Goal: Task Accomplishment & Management: Use online tool/utility

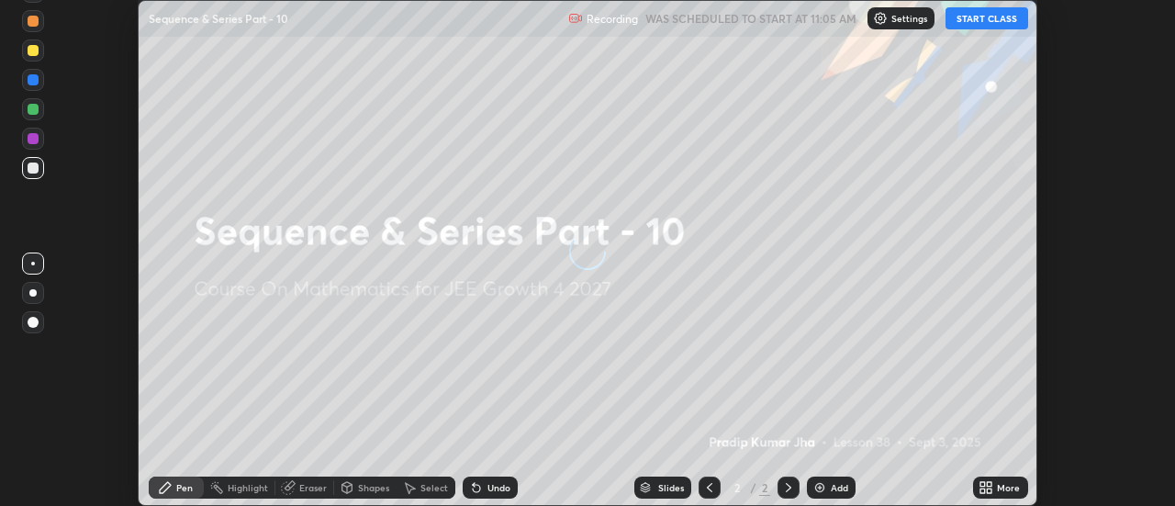
scroll to position [506, 1174]
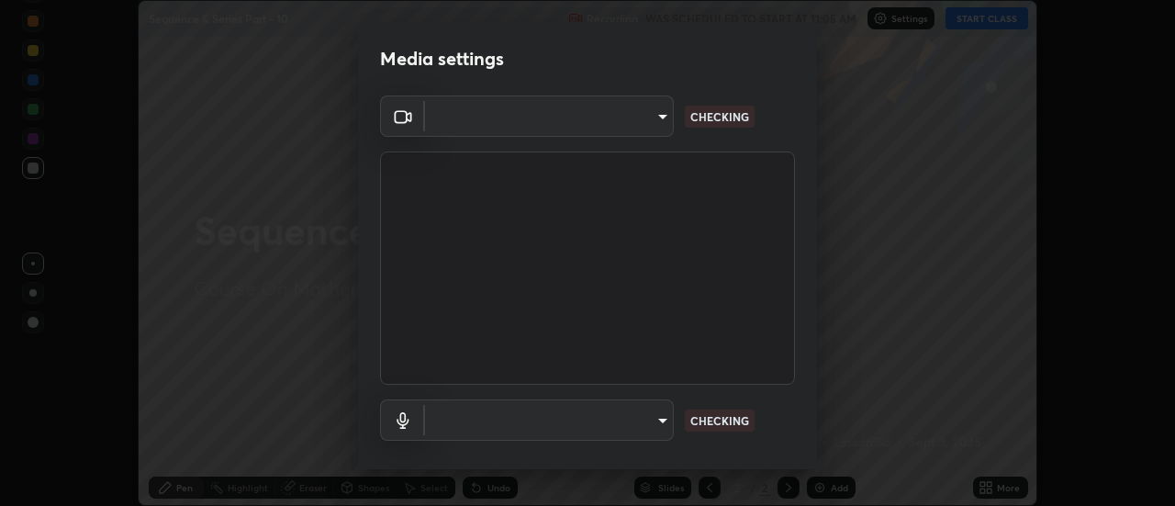
type input "de4d584312b4434b91bb48b0c0e382846541704910f56accdd629dbaa70238e6"
click at [657, 428] on body "Erase all Sequence & Series Part - 10 Recording WAS SCHEDULED TO START AT 11:05…" at bounding box center [587, 253] width 1175 height 506
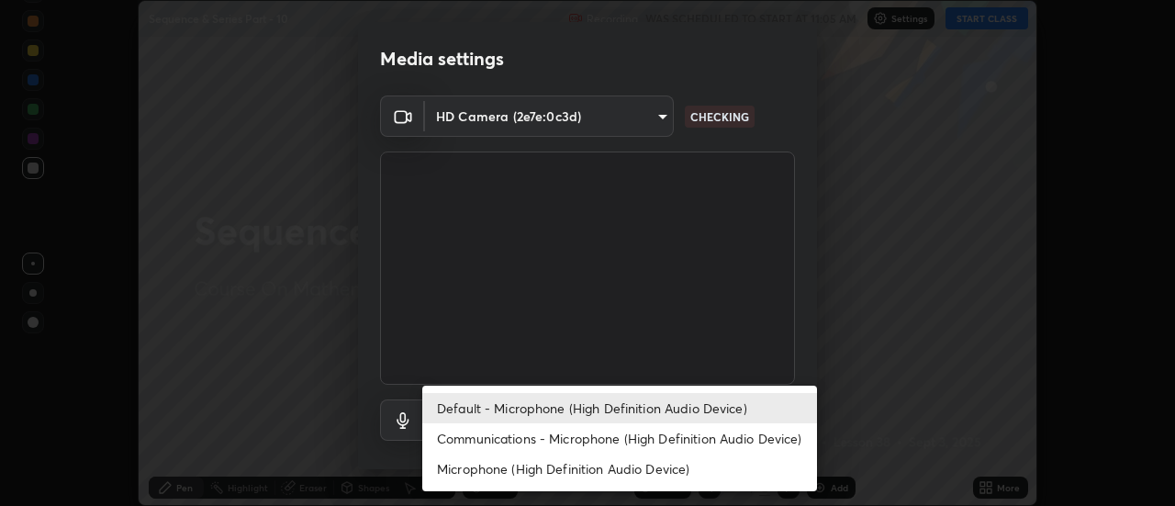
click at [787, 485] on ul "Default - Microphone (High Definition Audio Device) Communications - Microphone…" at bounding box center [619, 439] width 395 height 106
click at [666, 442] on li "Communications - Microphone (High Definition Audio Device)" at bounding box center [619, 438] width 395 height 30
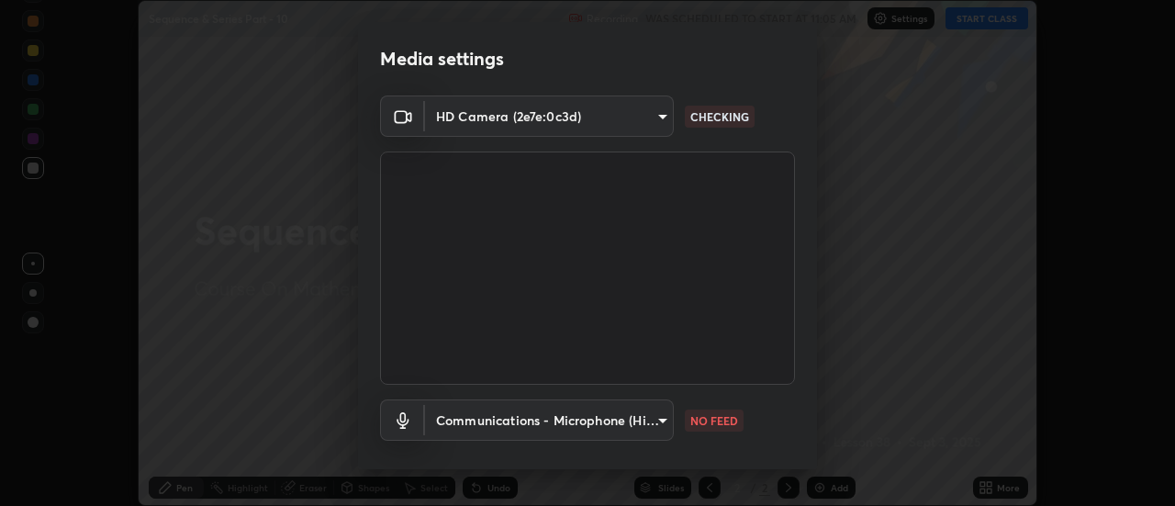
click at [656, 429] on body "Erase all Sequence & Series Part - 10 Recording WAS SCHEDULED TO START AT 11:05…" at bounding box center [587, 253] width 1175 height 506
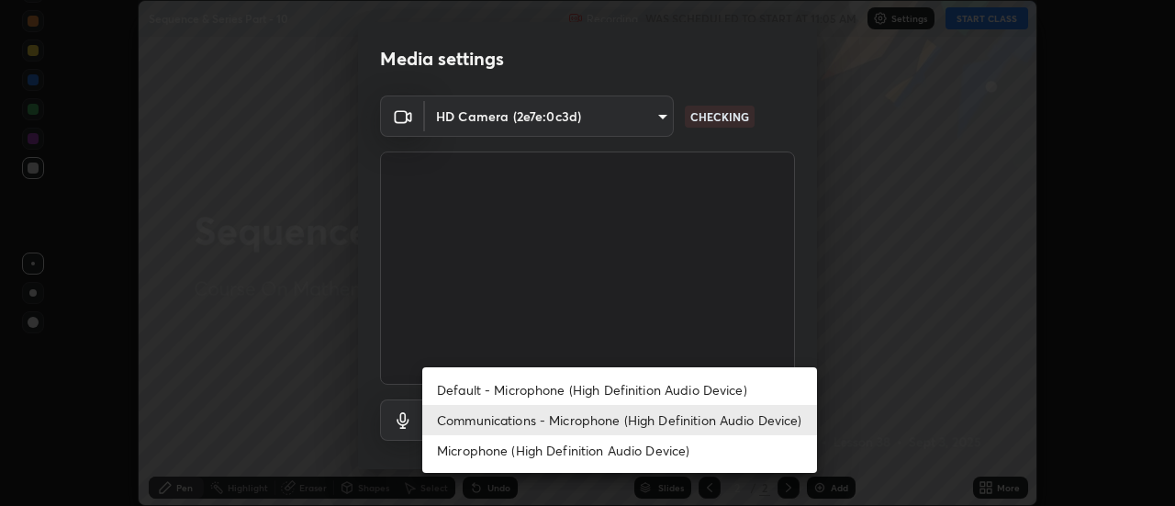
click at [654, 397] on li "Default - Microphone (High Definition Audio Device)" at bounding box center [619, 390] width 395 height 30
type input "default"
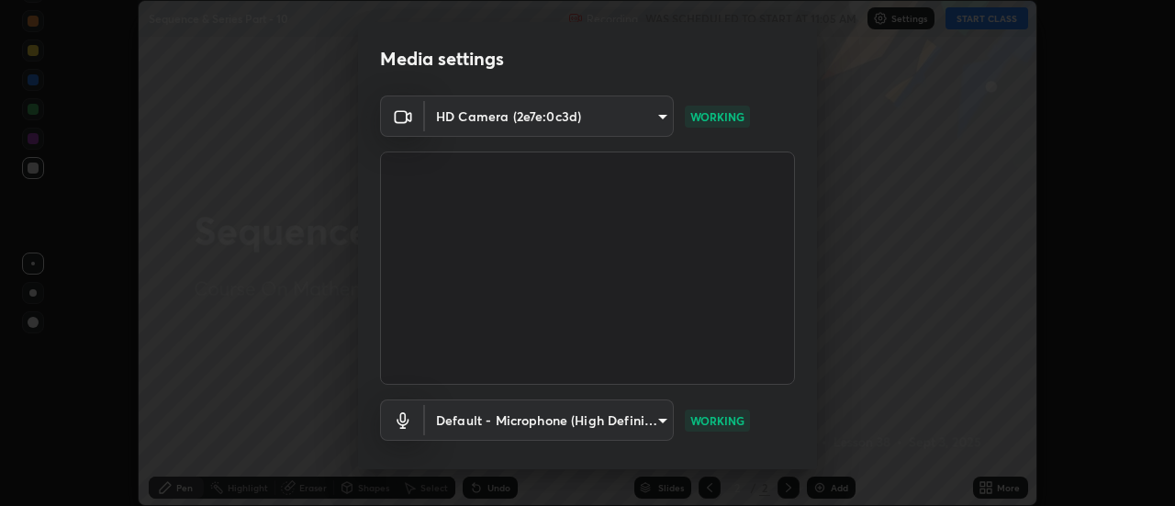
scroll to position [96, 0]
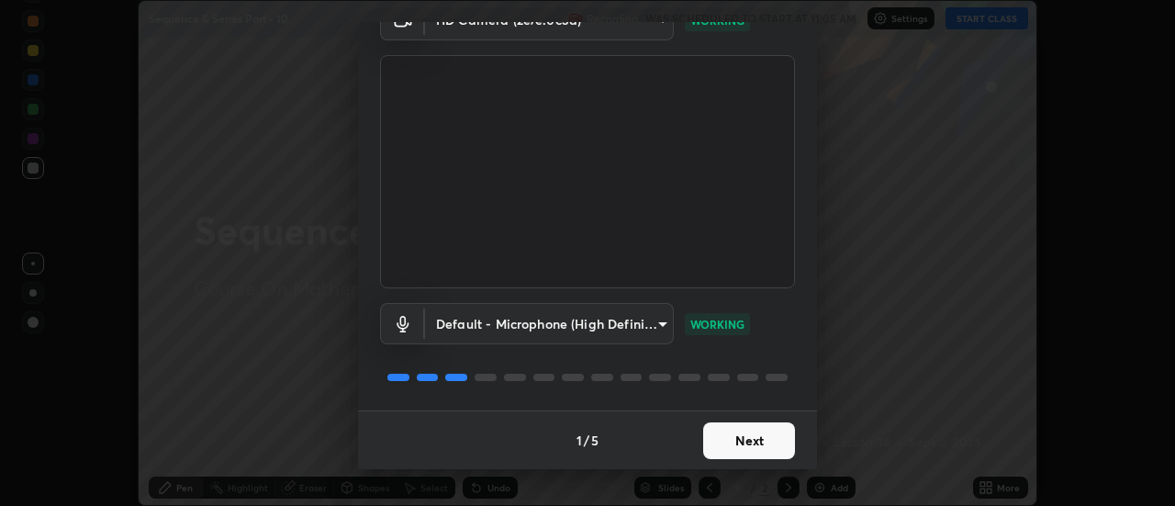
click at [769, 432] on button "Next" at bounding box center [749, 440] width 92 height 37
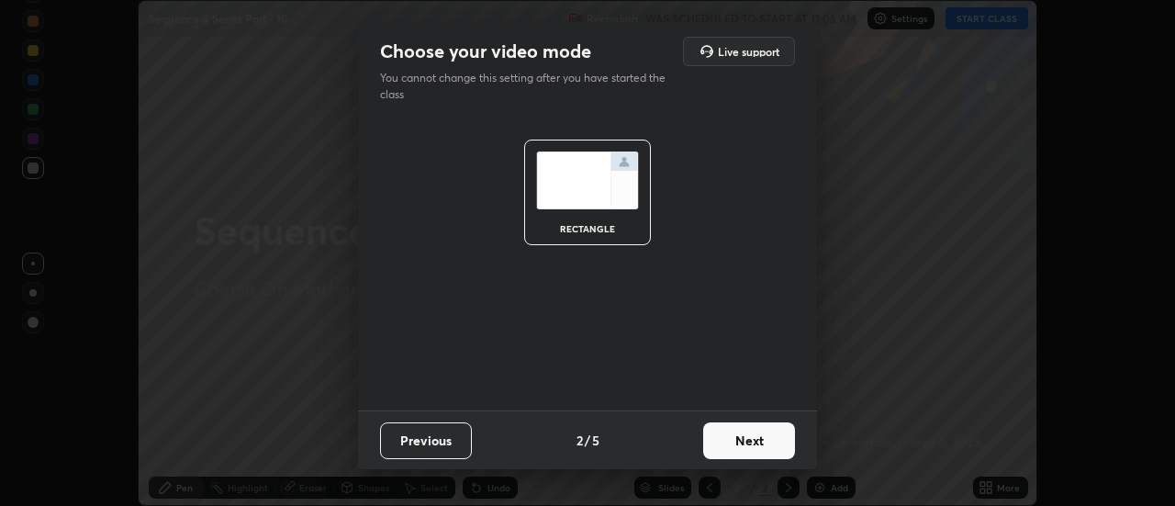
click at [786, 439] on button "Next" at bounding box center [749, 440] width 92 height 37
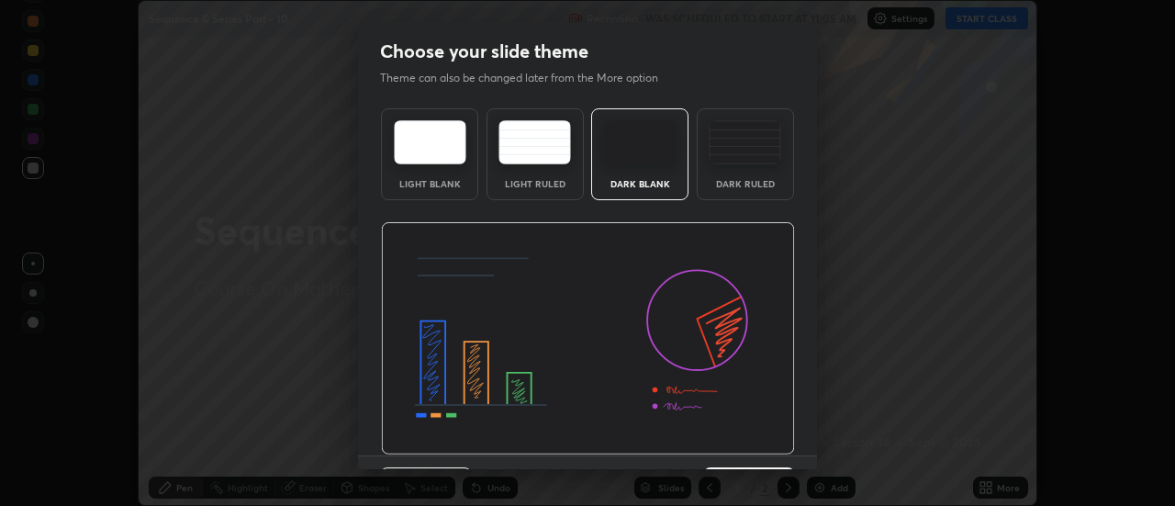
scroll to position [45, 0]
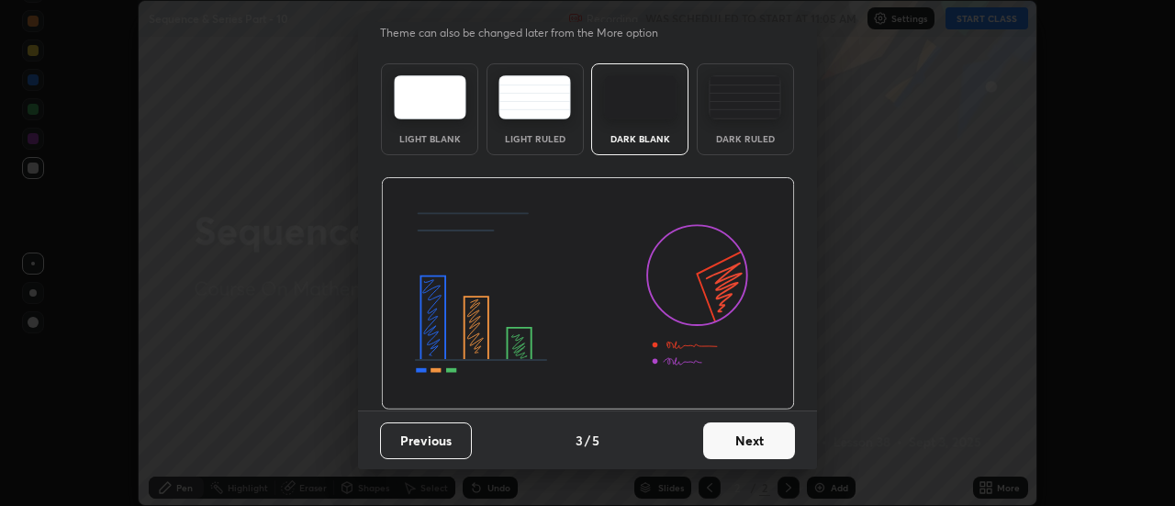
click at [764, 422] on button "Next" at bounding box center [749, 440] width 92 height 37
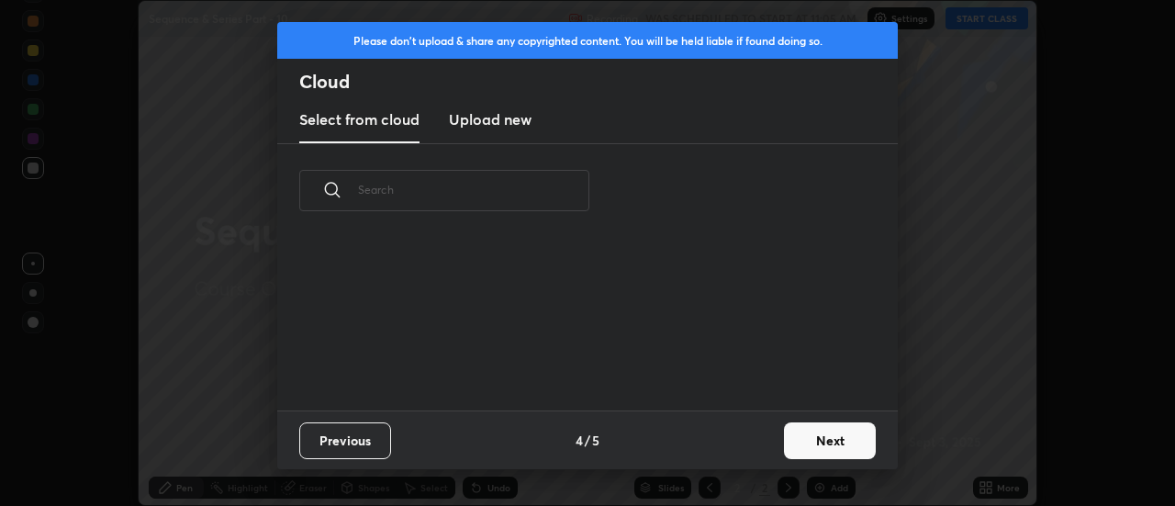
click at [791, 452] on button "Next" at bounding box center [830, 440] width 92 height 37
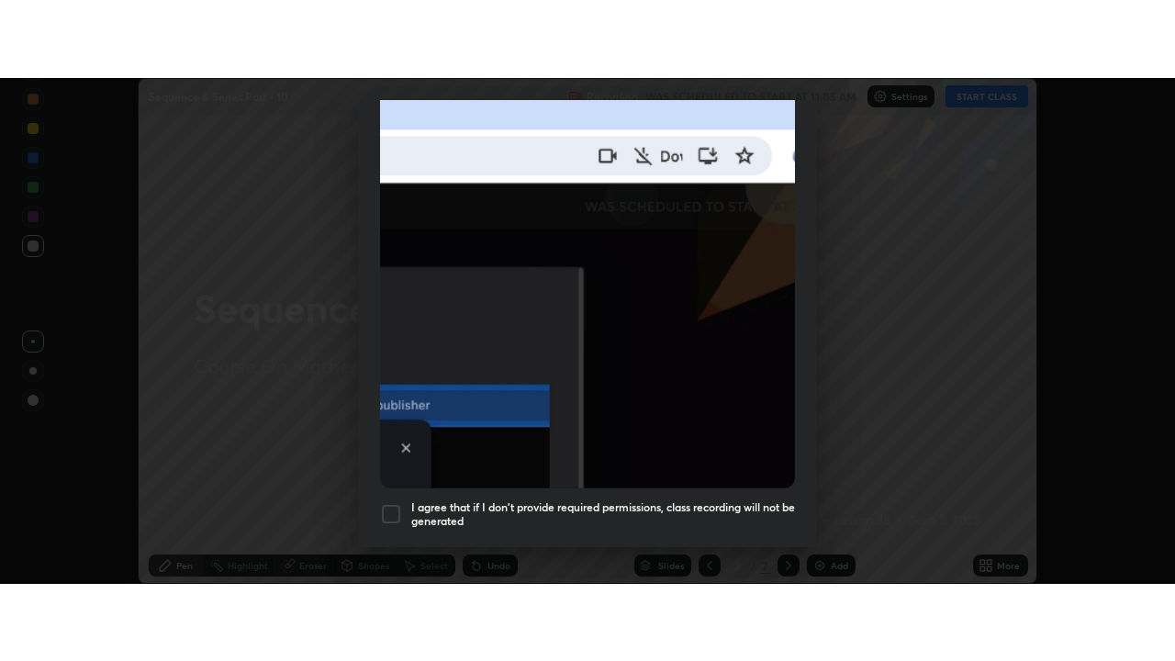
scroll to position [471, 0]
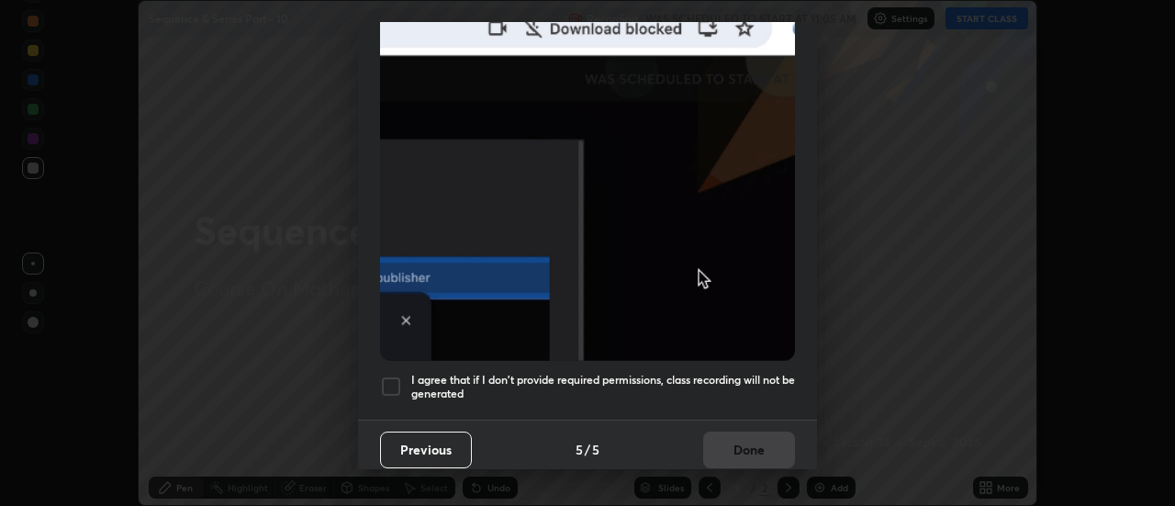
click at [402, 376] on div "I agree that if I don't provide required permissions, class recording will not …" at bounding box center [587, 387] width 415 height 22
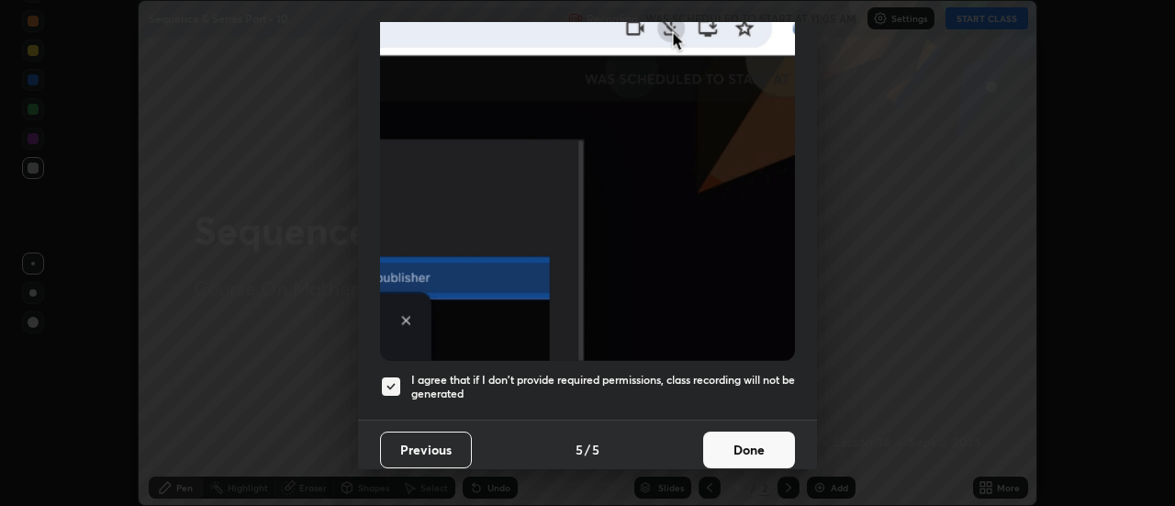
click at [747, 433] on button "Done" at bounding box center [749, 450] width 92 height 37
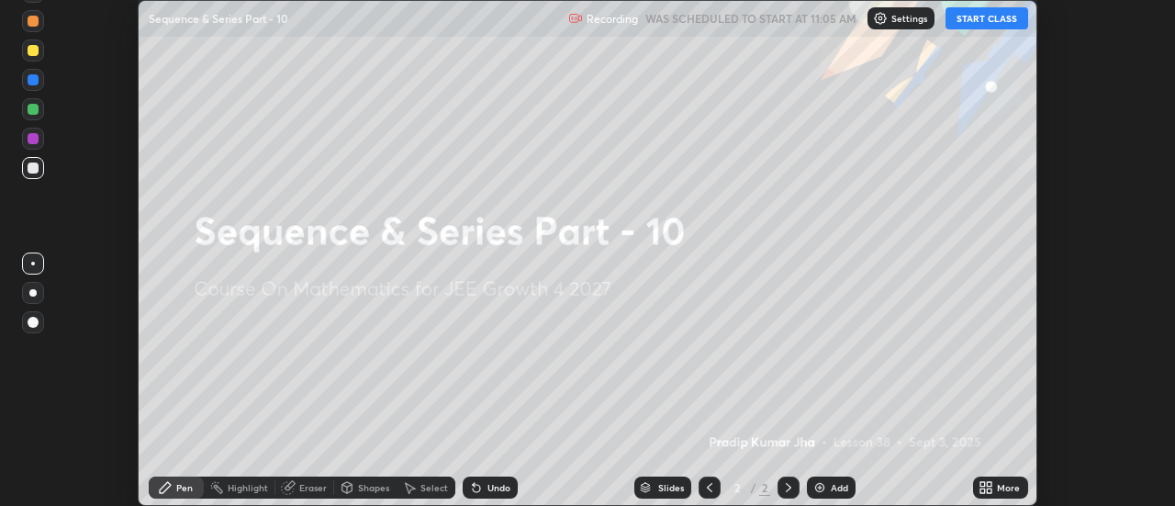
click at [999, 19] on button "START CLASS" at bounding box center [987, 18] width 83 height 22
click at [997, 492] on div "More" at bounding box center [1000, 488] width 55 height 22
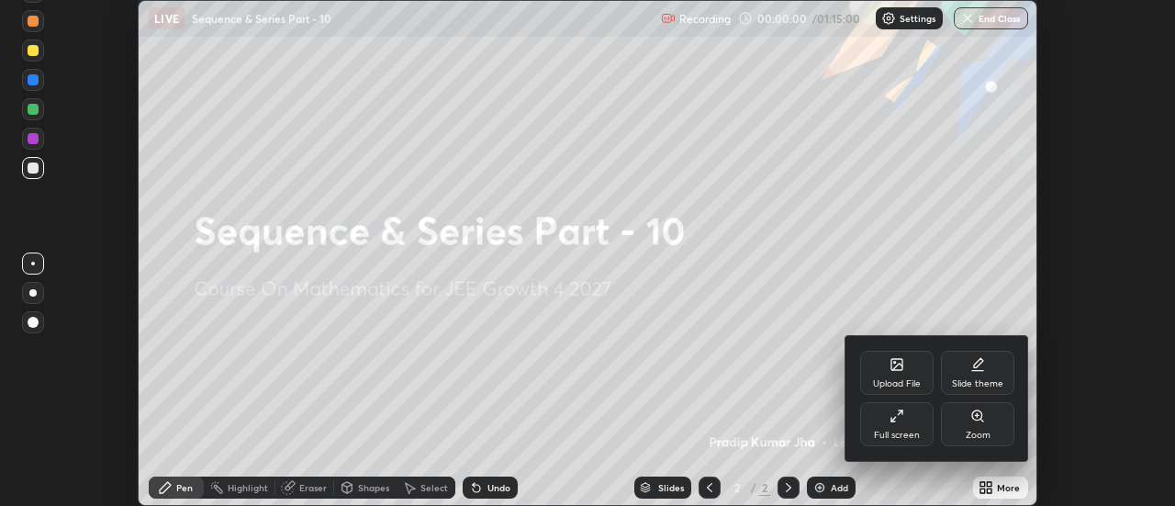
click at [895, 420] on icon at bounding box center [897, 416] width 15 height 15
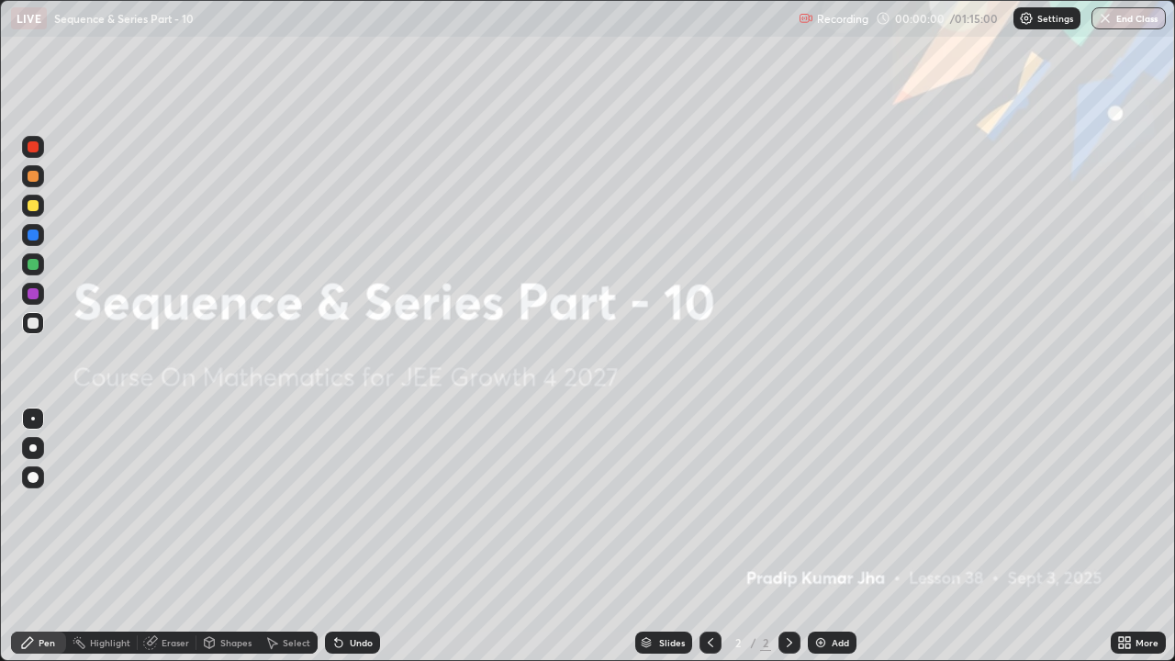
scroll to position [661, 1175]
click at [828, 505] on div "Add" at bounding box center [832, 643] width 49 height 22
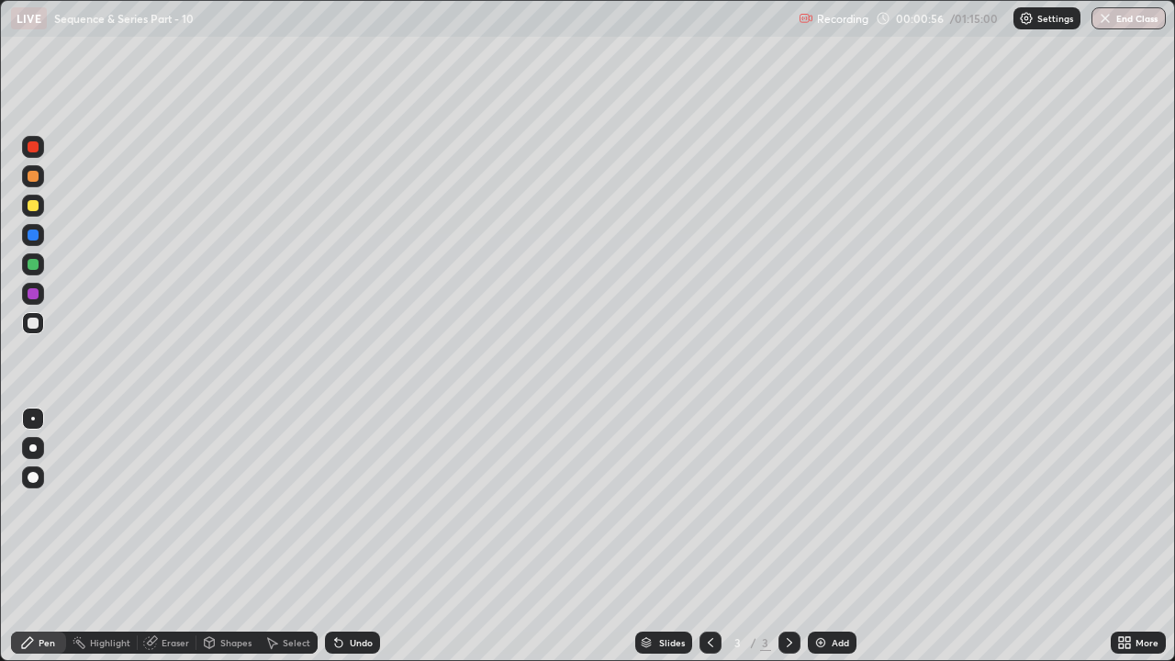
click at [40, 505] on div "Pen" at bounding box center [47, 642] width 17 height 9
click at [38, 205] on div at bounding box center [33, 205] width 11 height 11
click at [344, 505] on div "Undo" at bounding box center [352, 643] width 55 height 22
click at [338, 505] on icon at bounding box center [338, 643] width 7 height 7
click at [336, 505] on icon at bounding box center [338, 643] width 7 height 7
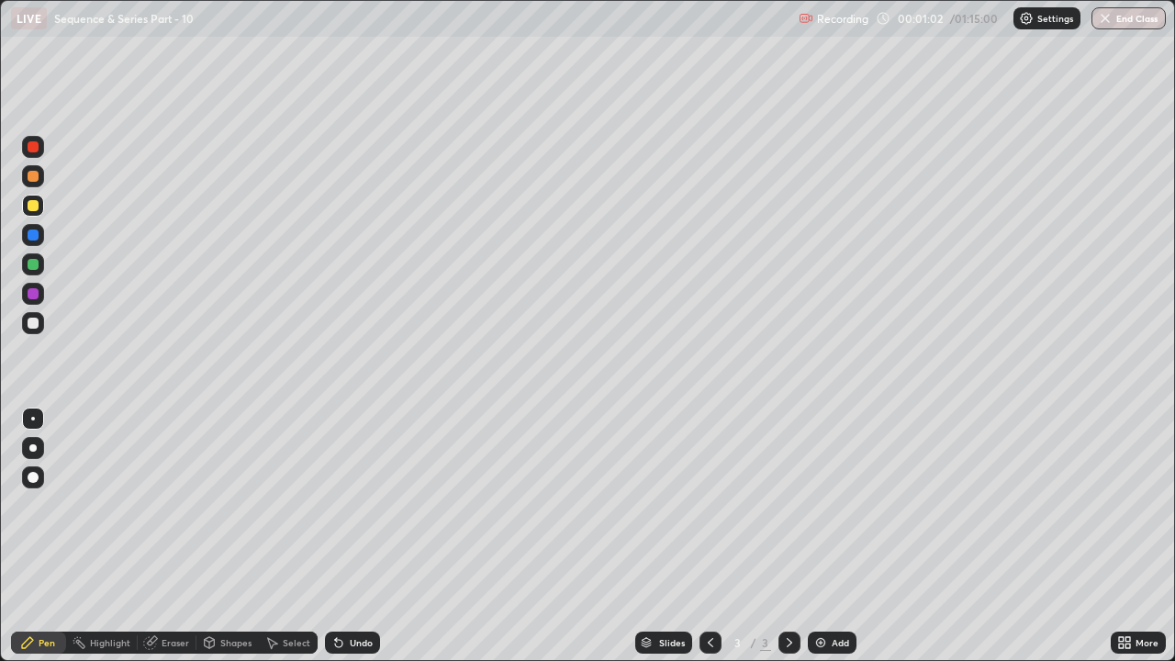
click at [336, 505] on icon at bounding box center [338, 643] width 7 height 7
click at [173, 505] on div "Eraser" at bounding box center [176, 642] width 28 height 9
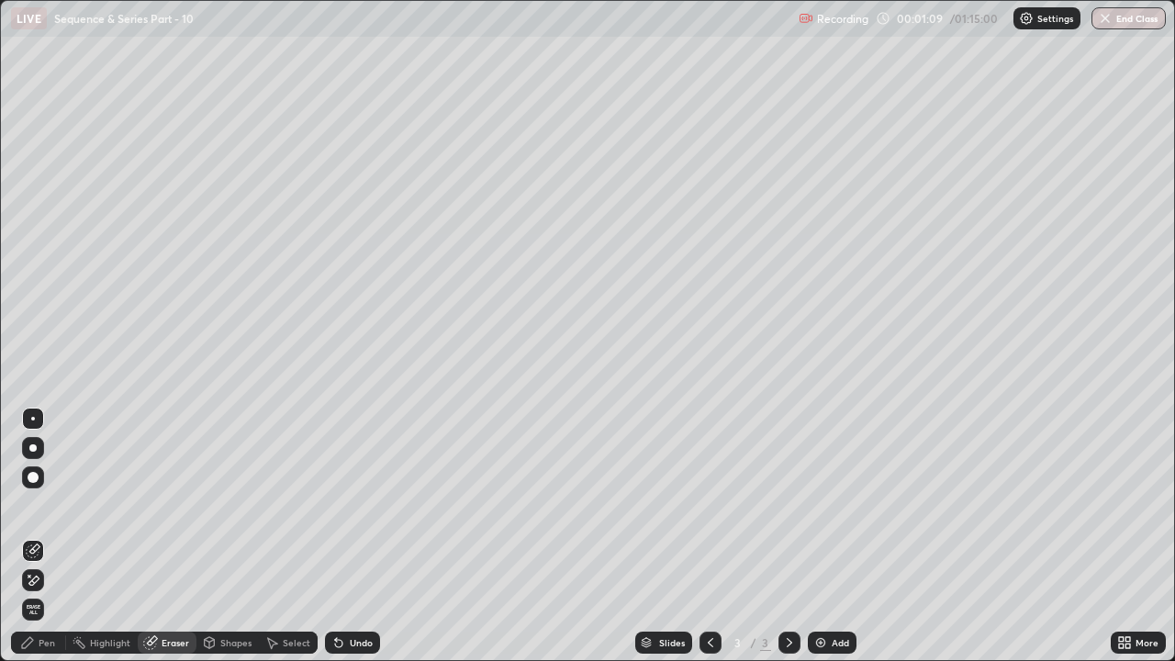
click at [29, 505] on icon at bounding box center [34, 580] width 10 height 9
click at [38, 505] on div "Pen" at bounding box center [38, 643] width 55 height 22
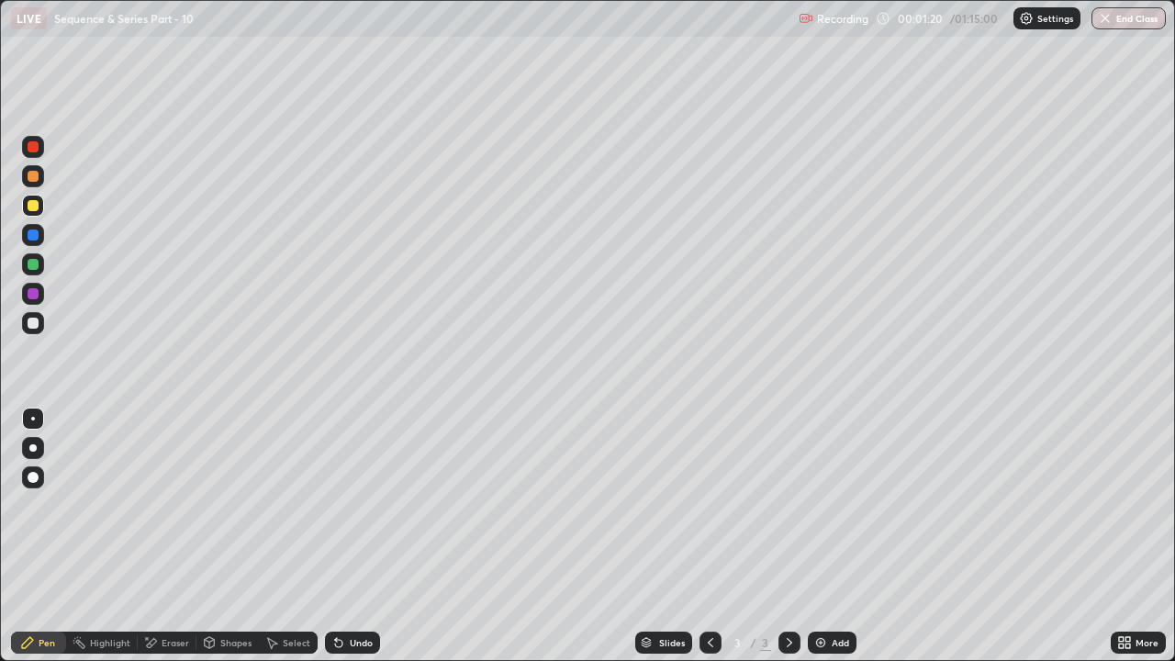
click at [35, 176] on div at bounding box center [33, 176] width 11 height 11
click at [36, 322] on div at bounding box center [33, 323] width 11 height 11
click at [33, 206] on div at bounding box center [33, 205] width 11 height 11
click at [828, 505] on div "Add" at bounding box center [832, 643] width 49 height 22
click at [713, 505] on div at bounding box center [711, 643] width 22 height 22
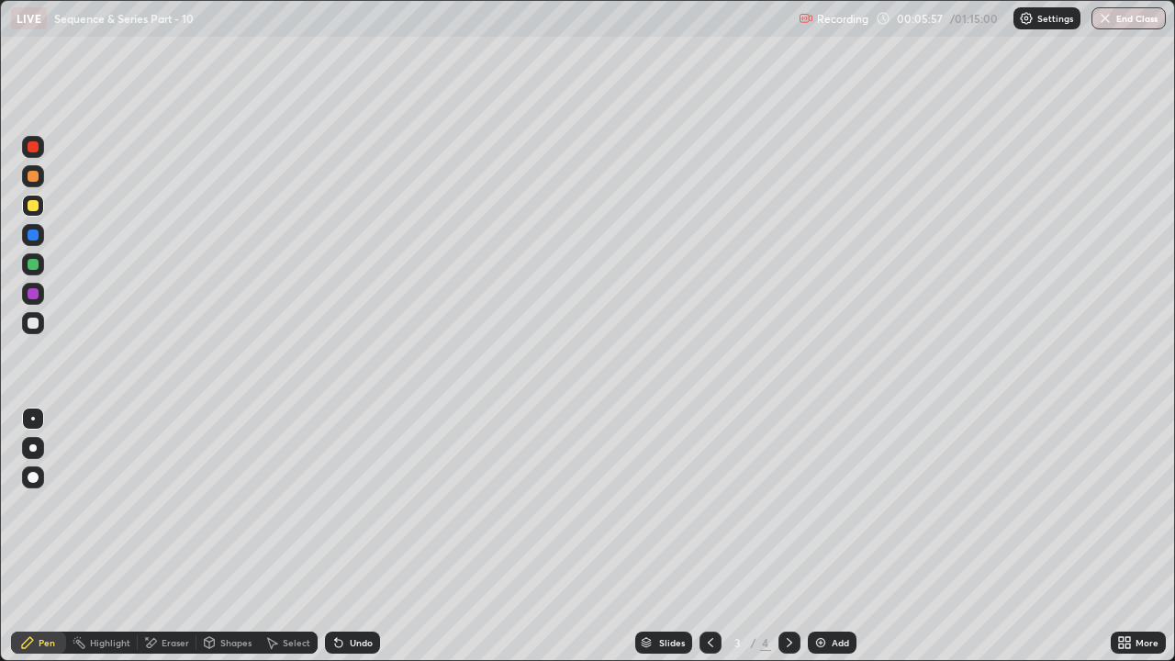
click at [715, 505] on icon at bounding box center [710, 642] width 15 height 15
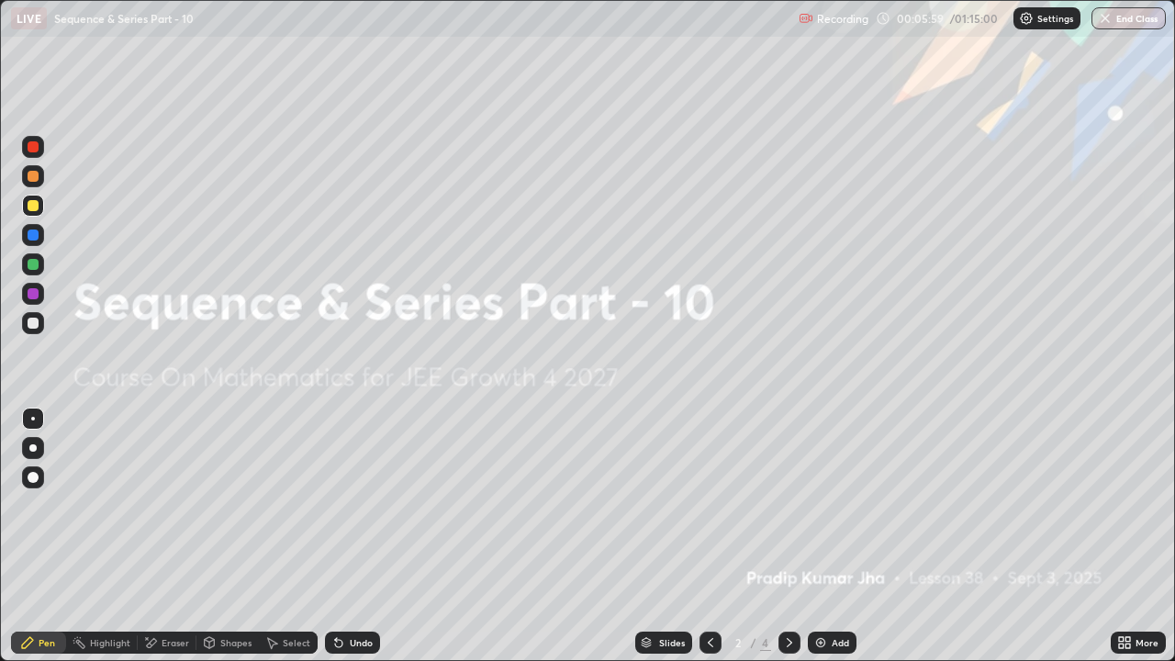
click at [788, 505] on icon at bounding box center [789, 642] width 15 height 15
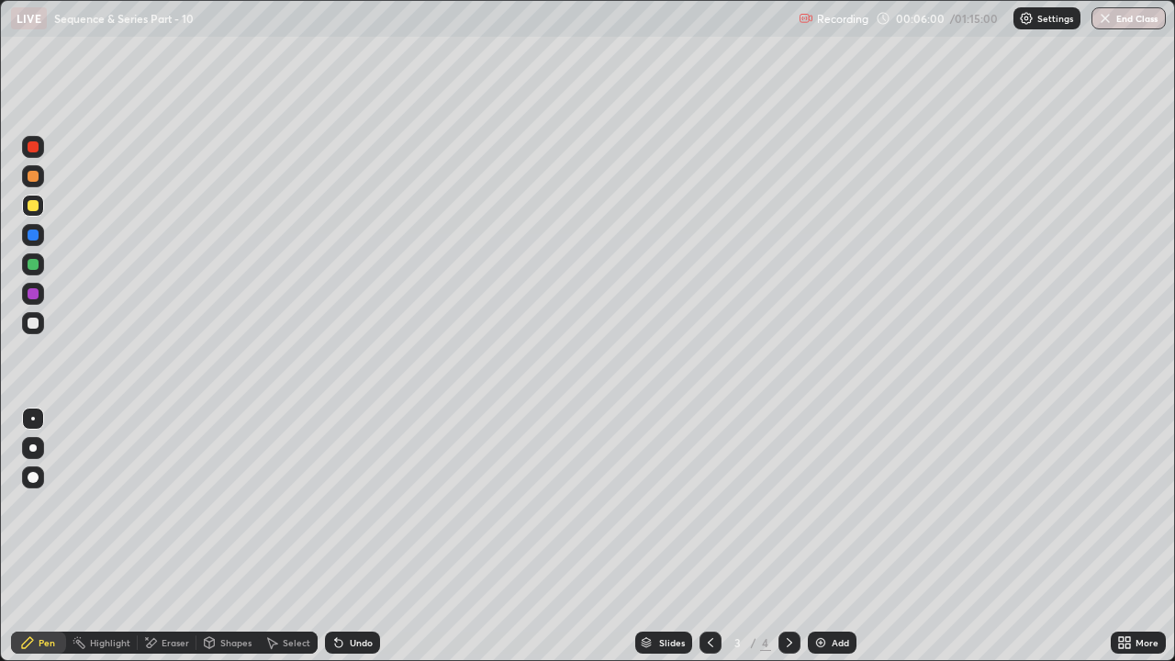
click at [787, 505] on icon at bounding box center [789, 642] width 15 height 15
click at [716, 505] on div at bounding box center [711, 642] width 22 height 37
click at [785, 505] on div at bounding box center [790, 643] width 22 height 22
click at [35, 322] on div at bounding box center [33, 323] width 11 height 11
click at [343, 505] on icon at bounding box center [338, 642] width 15 height 15
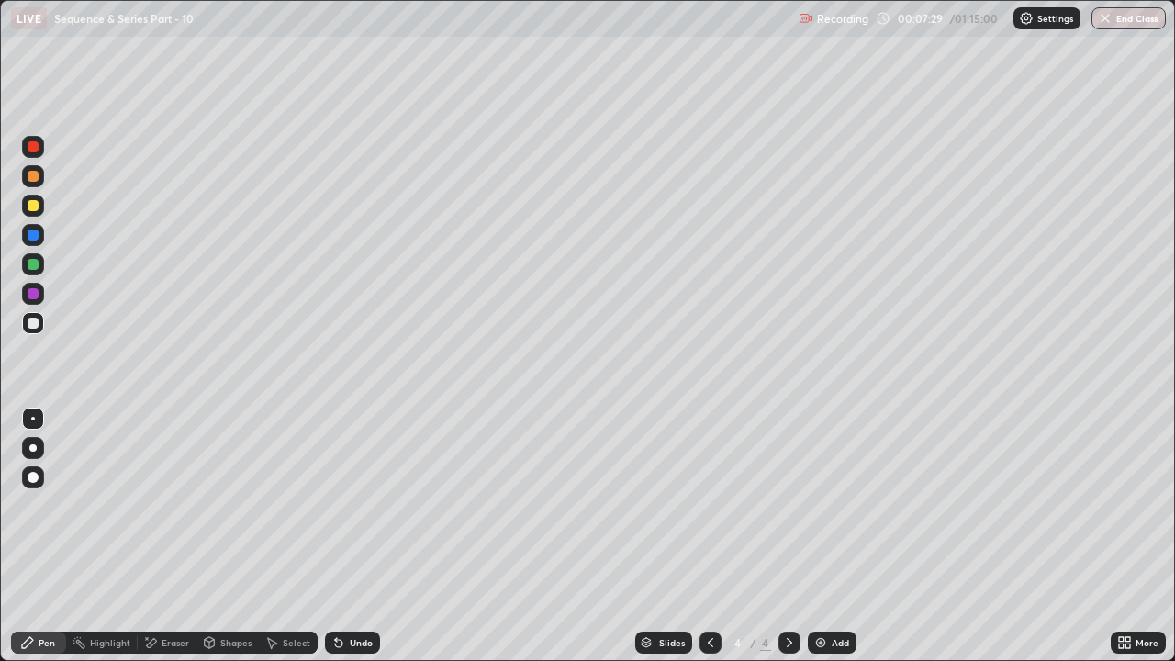
click at [239, 505] on div "Shapes" at bounding box center [235, 642] width 31 height 9
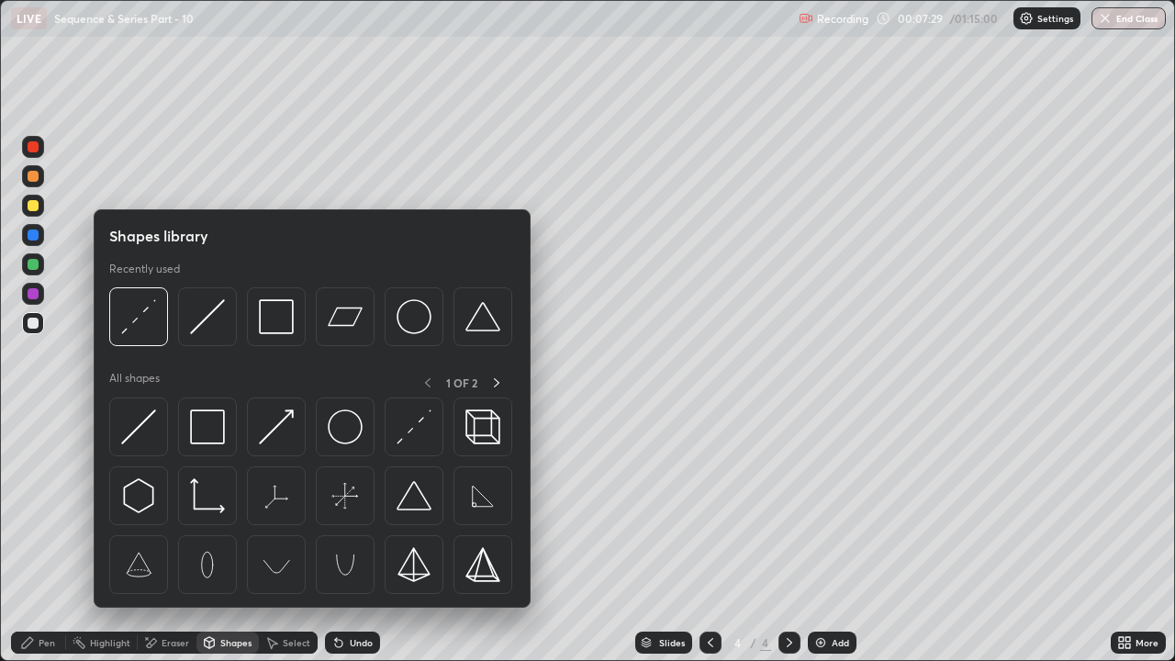
click at [208, 331] on img at bounding box center [207, 316] width 35 height 35
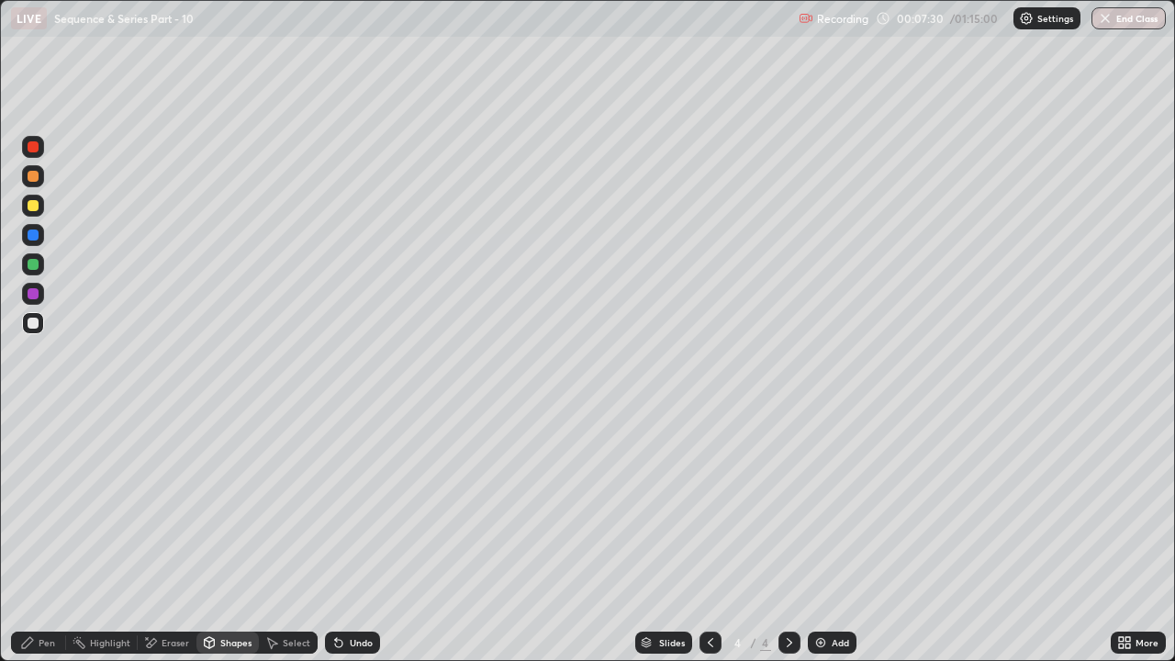
click at [36, 201] on div at bounding box center [33, 205] width 11 height 11
click at [39, 182] on div at bounding box center [33, 176] width 22 height 22
click at [25, 505] on div "Pen" at bounding box center [38, 643] width 55 height 22
click at [38, 320] on div at bounding box center [33, 323] width 11 height 11
click at [356, 505] on div "Undo" at bounding box center [361, 642] width 23 height 9
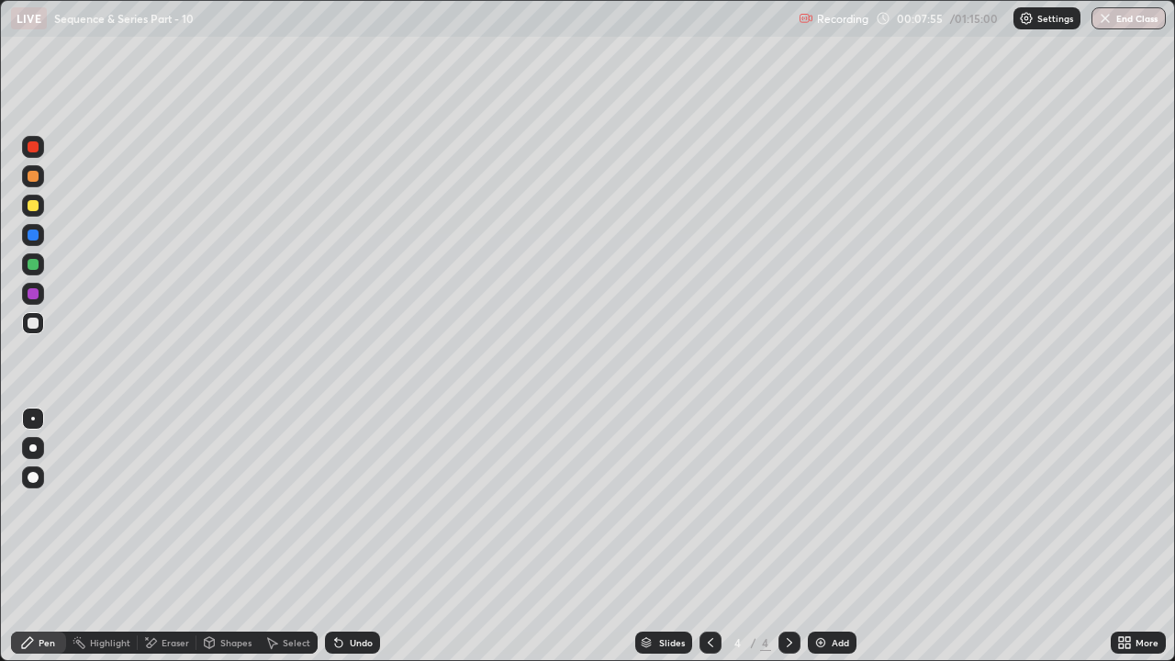
click at [365, 505] on div "Undo" at bounding box center [361, 642] width 23 height 9
click at [233, 505] on div "Shapes" at bounding box center [235, 642] width 31 height 9
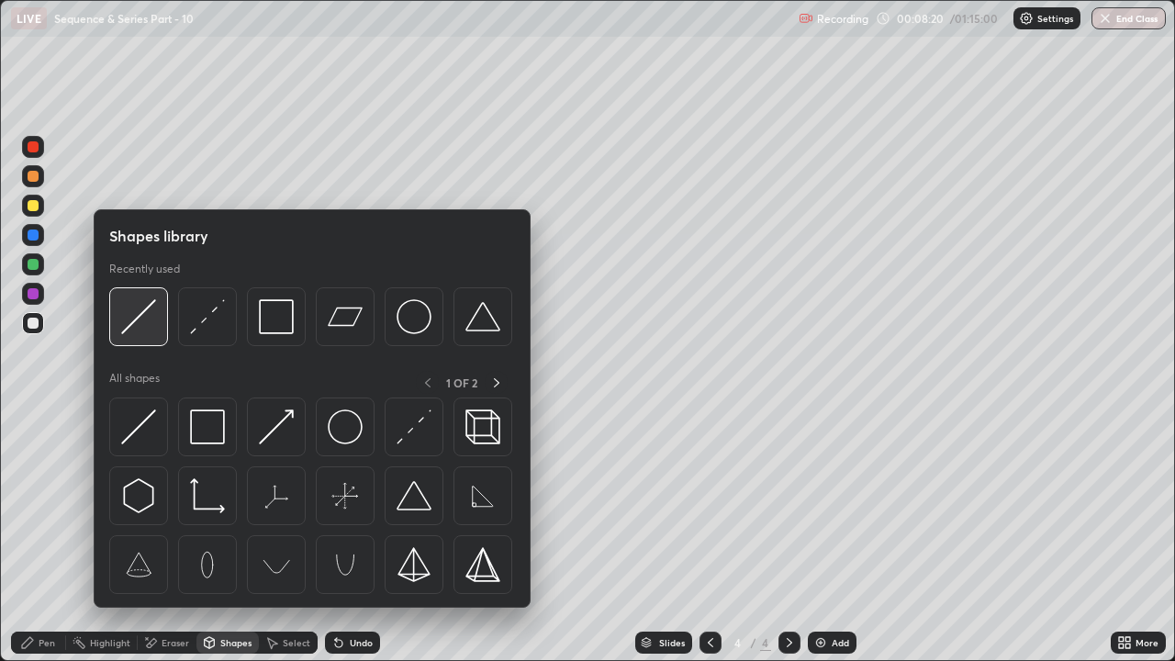
click at [151, 311] on img at bounding box center [138, 316] width 35 height 35
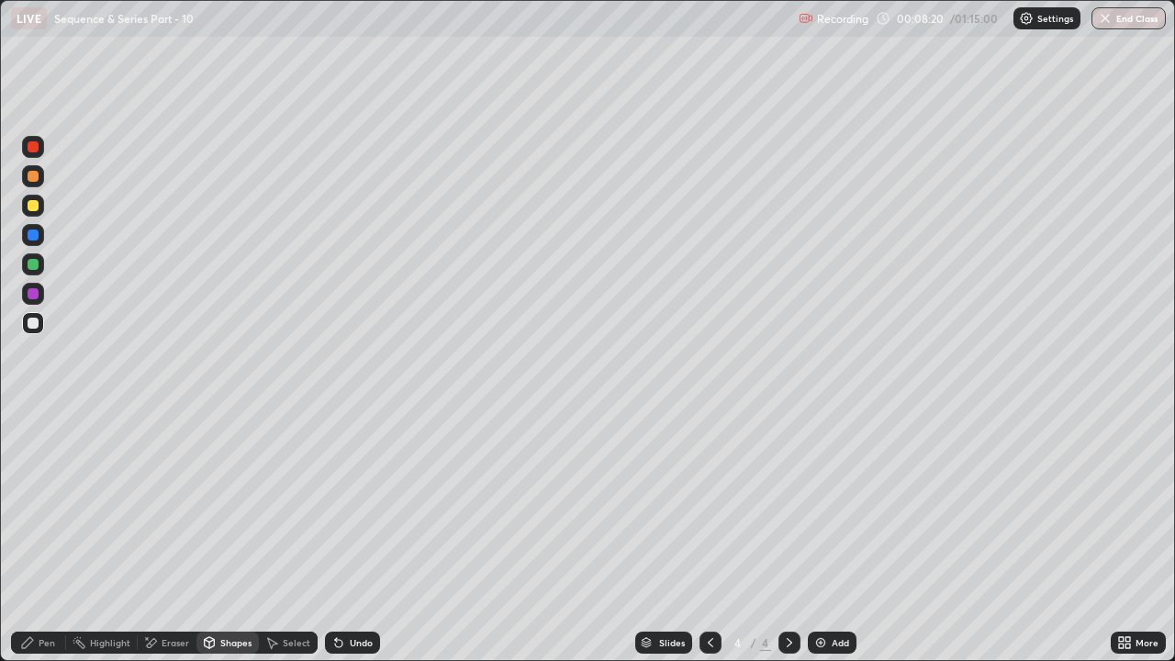
click at [31, 176] on div at bounding box center [33, 176] width 11 height 11
click at [38, 505] on div "Pen" at bounding box center [38, 643] width 55 height 22
click at [34, 264] on div at bounding box center [33, 264] width 11 height 11
click at [42, 320] on div at bounding box center [33, 323] width 22 height 22
click at [28, 208] on div at bounding box center [33, 205] width 11 height 11
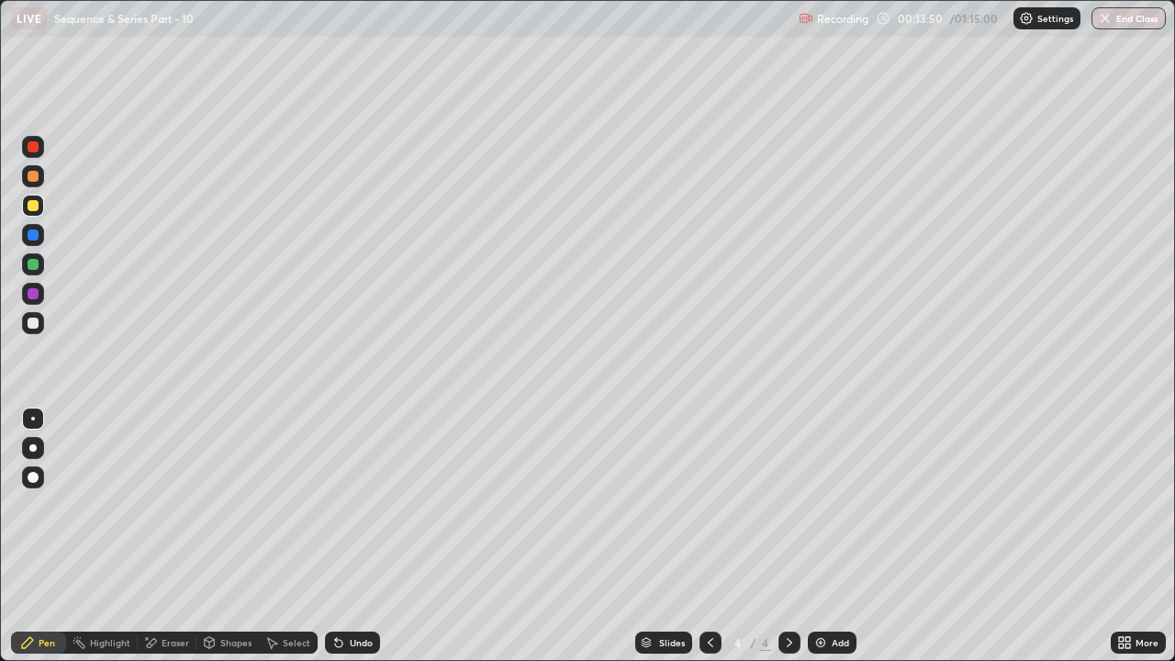
click at [784, 505] on div at bounding box center [790, 642] width 22 height 37
click at [826, 505] on img at bounding box center [821, 642] width 15 height 15
click at [36, 204] on div at bounding box center [33, 205] width 11 height 11
click at [28, 321] on div at bounding box center [33, 323] width 11 height 11
click at [37, 179] on div at bounding box center [33, 176] width 11 height 11
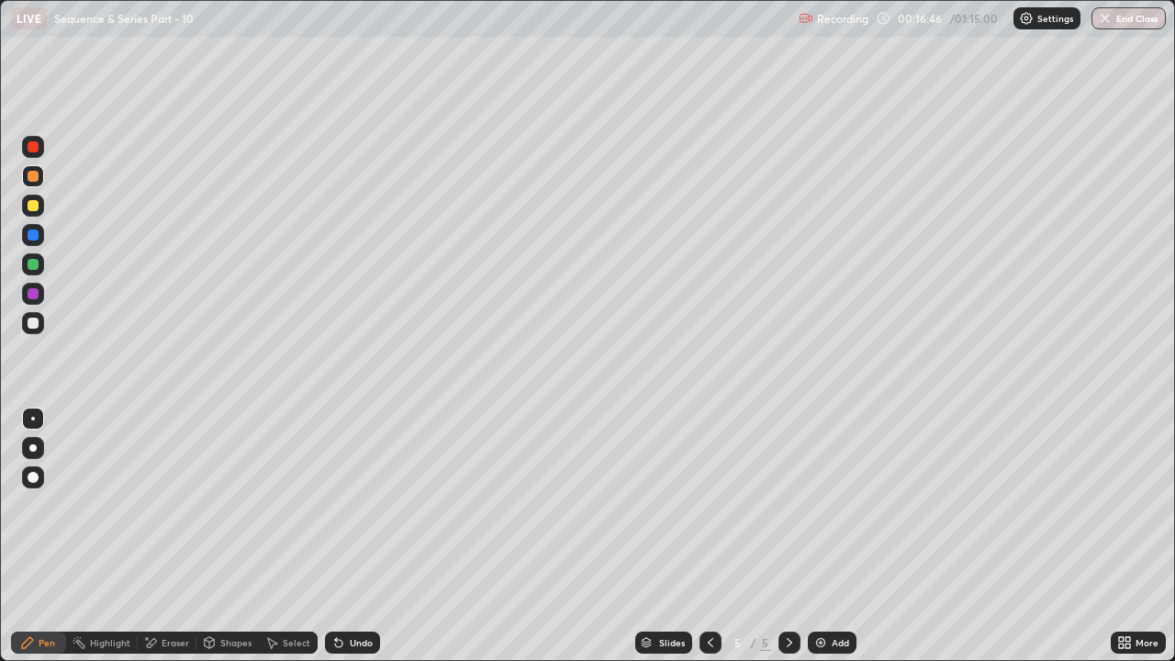
click at [32, 322] on div at bounding box center [33, 323] width 11 height 11
click at [335, 505] on icon at bounding box center [336, 639] width 2 height 2
click at [336, 505] on icon at bounding box center [338, 643] width 7 height 7
click at [335, 505] on icon at bounding box center [336, 639] width 2 height 2
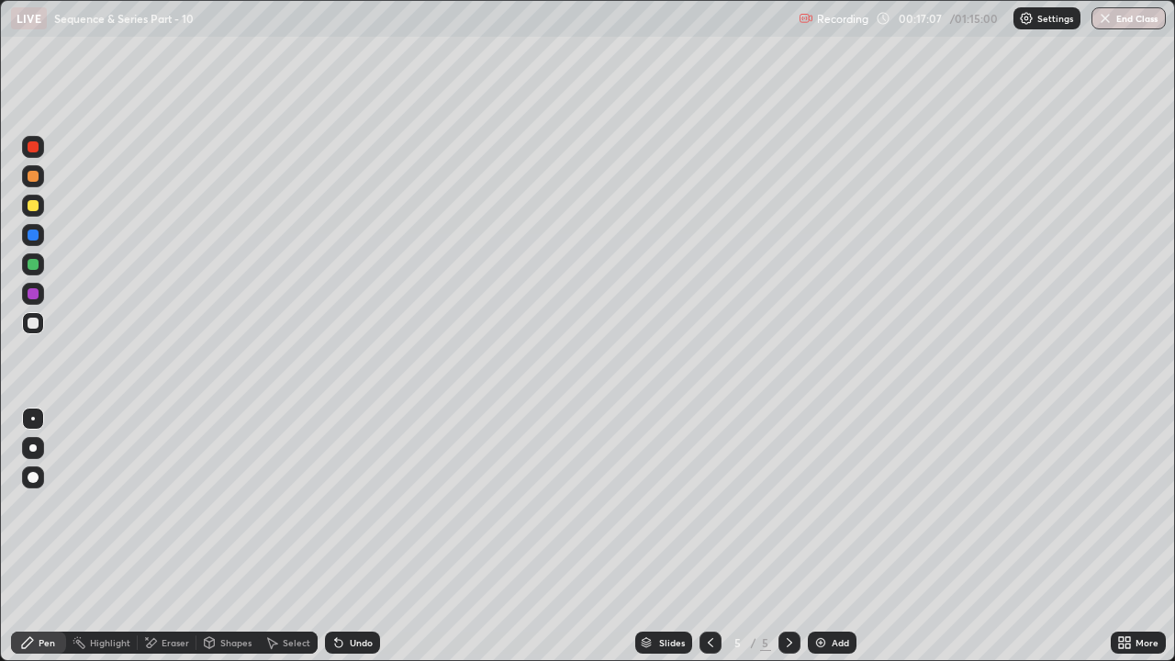
click at [335, 505] on icon at bounding box center [336, 639] width 2 height 2
click at [31, 178] on div at bounding box center [33, 176] width 11 height 11
click at [32, 319] on div at bounding box center [33, 323] width 11 height 11
click at [42, 210] on div at bounding box center [33, 206] width 22 height 22
click at [232, 505] on div "Shapes" at bounding box center [228, 643] width 62 height 22
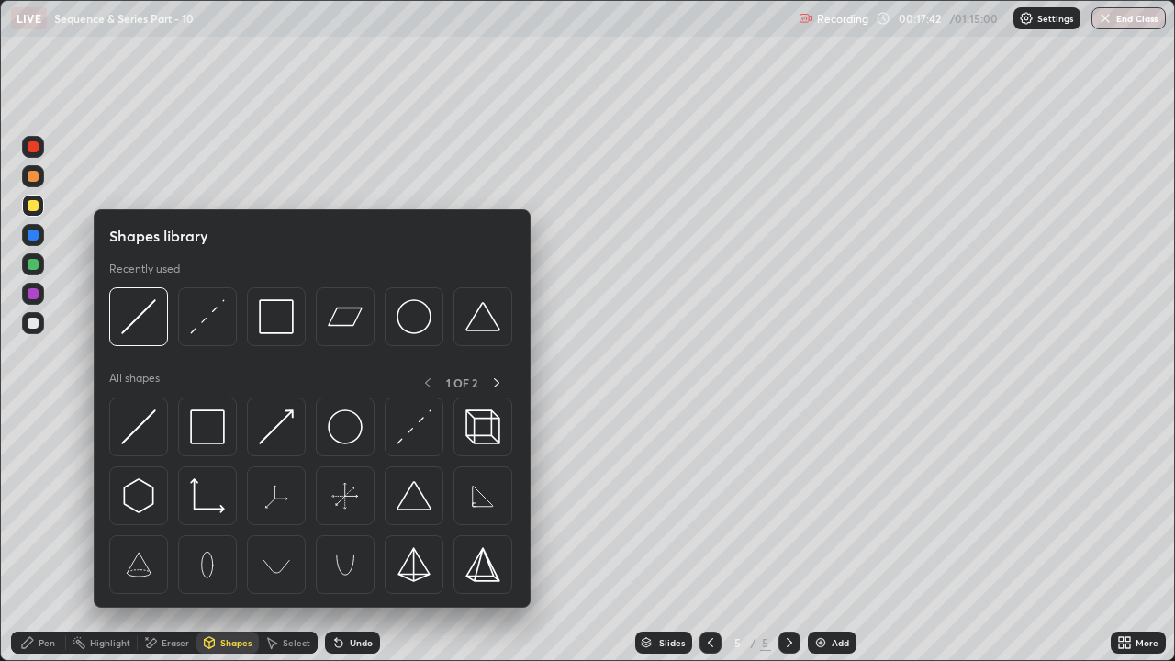
click at [147, 311] on img at bounding box center [138, 316] width 35 height 35
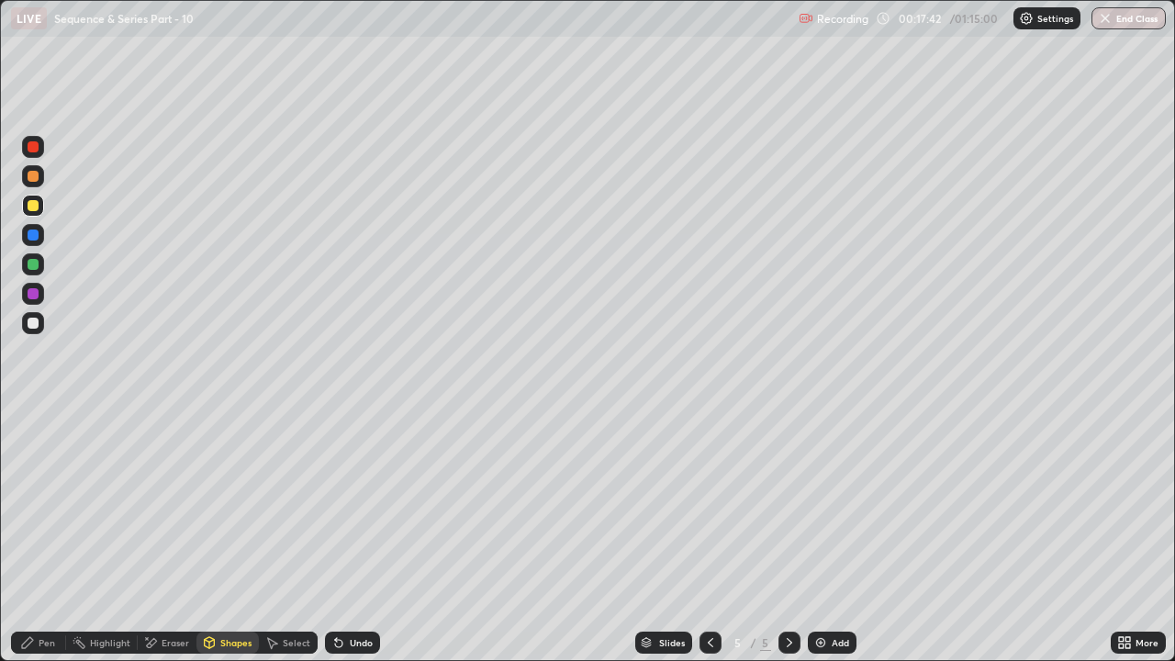
click at [37, 259] on div at bounding box center [33, 264] width 22 height 22
click at [40, 505] on div "Pen" at bounding box center [38, 643] width 55 height 22
click at [43, 320] on div at bounding box center [33, 323] width 22 height 22
click at [34, 206] on div at bounding box center [33, 205] width 11 height 11
click at [240, 505] on div "Shapes" at bounding box center [228, 643] width 62 height 22
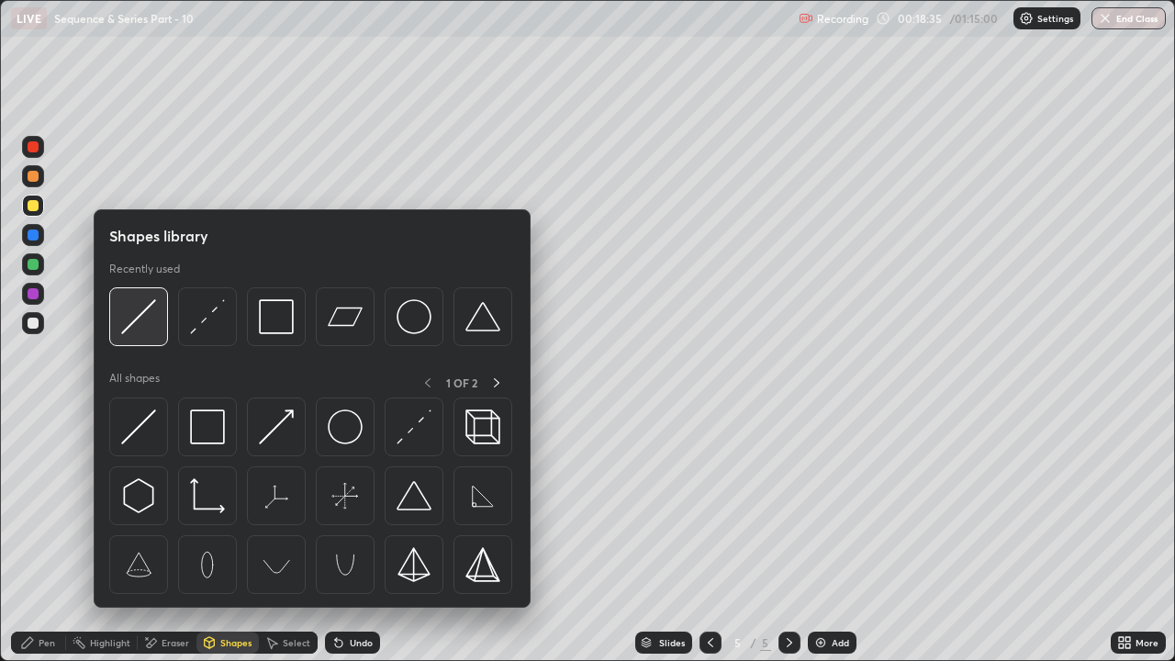
click at [142, 324] on img at bounding box center [138, 316] width 35 height 35
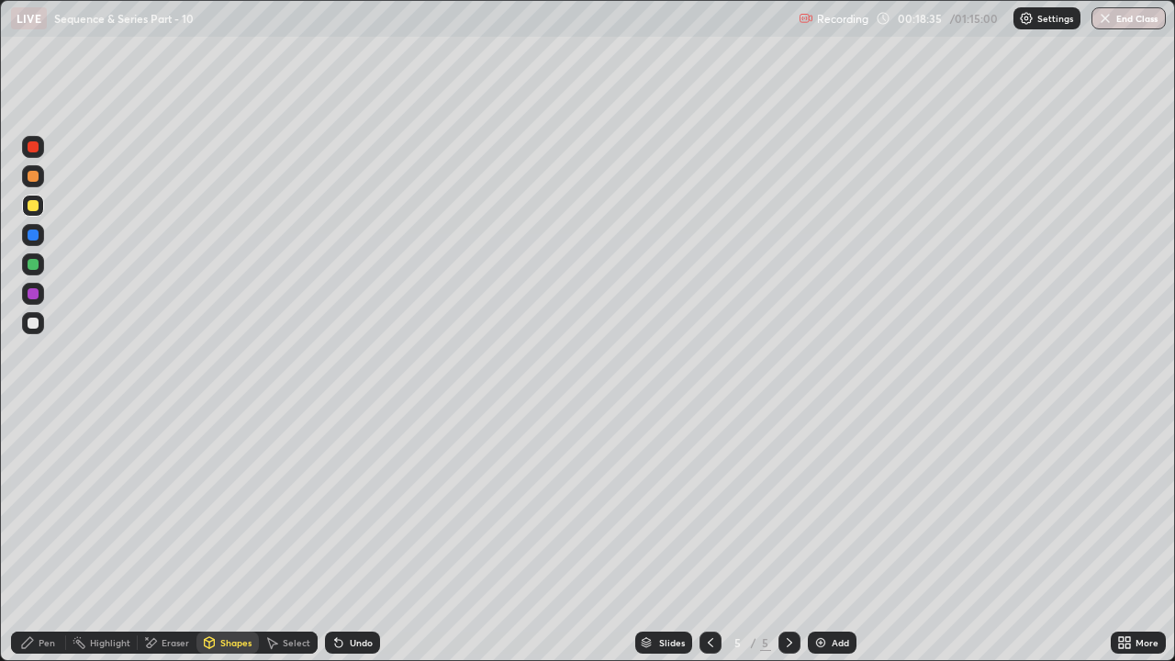
click at [34, 205] on div at bounding box center [33, 205] width 11 height 11
click at [54, 505] on div "Pen" at bounding box center [47, 642] width 17 height 9
click at [40, 325] on div at bounding box center [33, 323] width 22 height 22
click at [816, 505] on img at bounding box center [821, 642] width 15 height 15
click at [39, 323] on div at bounding box center [33, 323] width 22 height 22
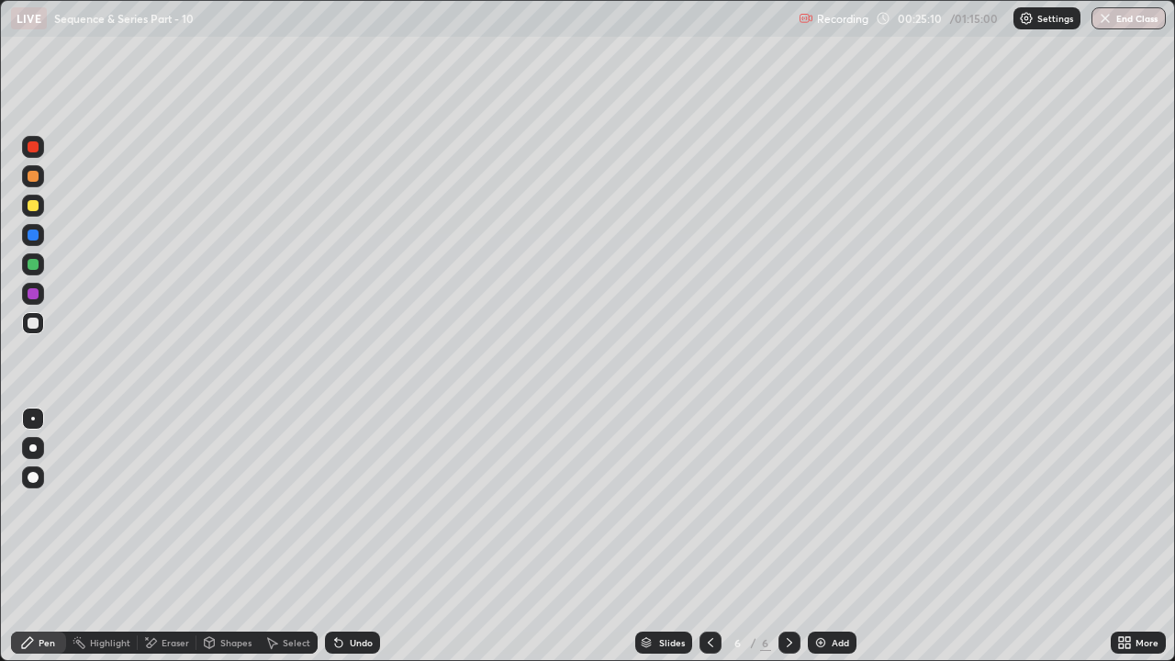
click at [34, 206] on div at bounding box center [33, 205] width 11 height 11
click at [26, 317] on div at bounding box center [33, 323] width 22 height 22
click at [350, 505] on div "Undo" at bounding box center [361, 642] width 23 height 9
click at [342, 505] on icon at bounding box center [338, 642] width 15 height 15
click at [338, 505] on icon at bounding box center [338, 643] width 7 height 7
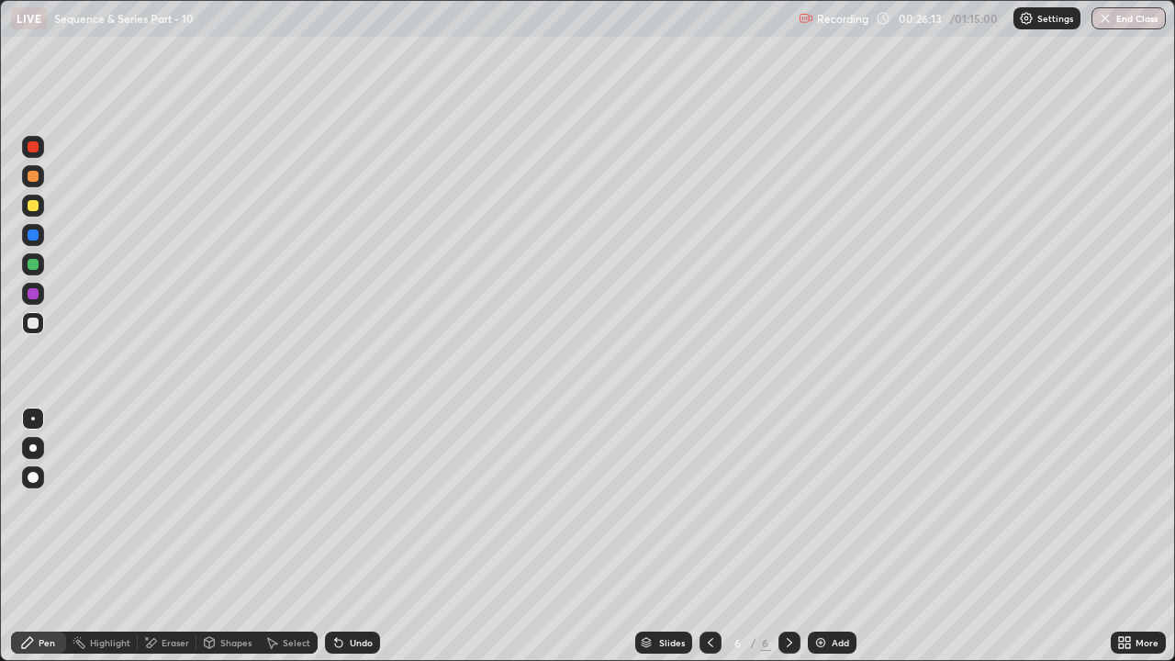
click at [228, 505] on div "Shapes" at bounding box center [235, 642] width 31 height 9
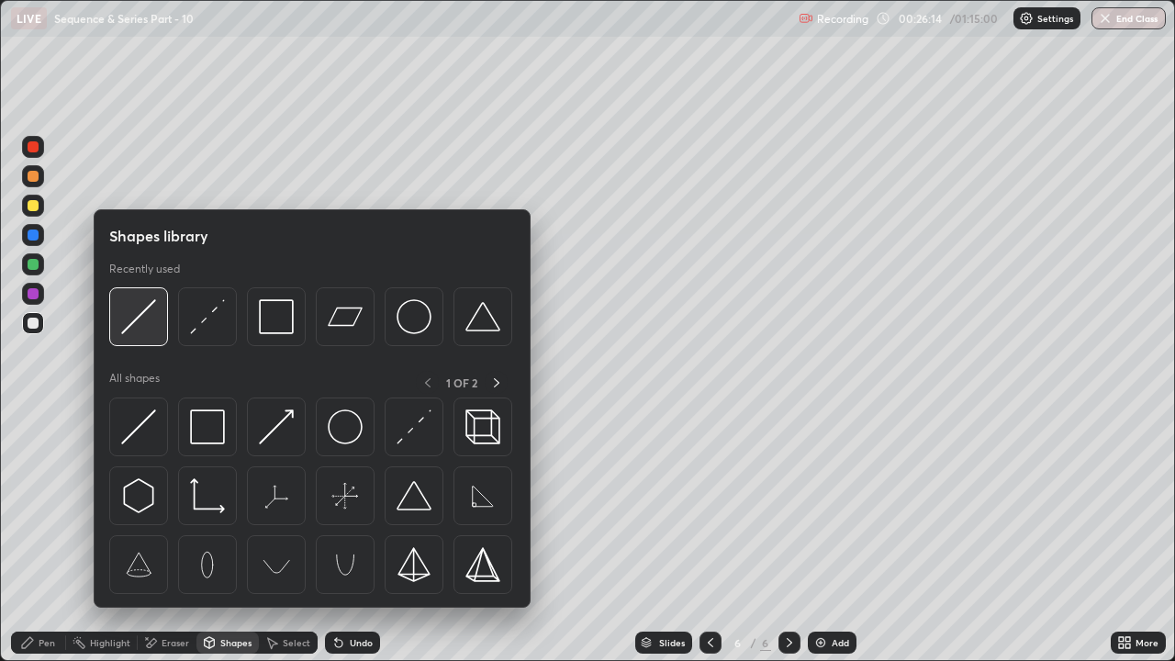
click at [141, 322] on img at bounding box center [138, 316] width 35 height 35
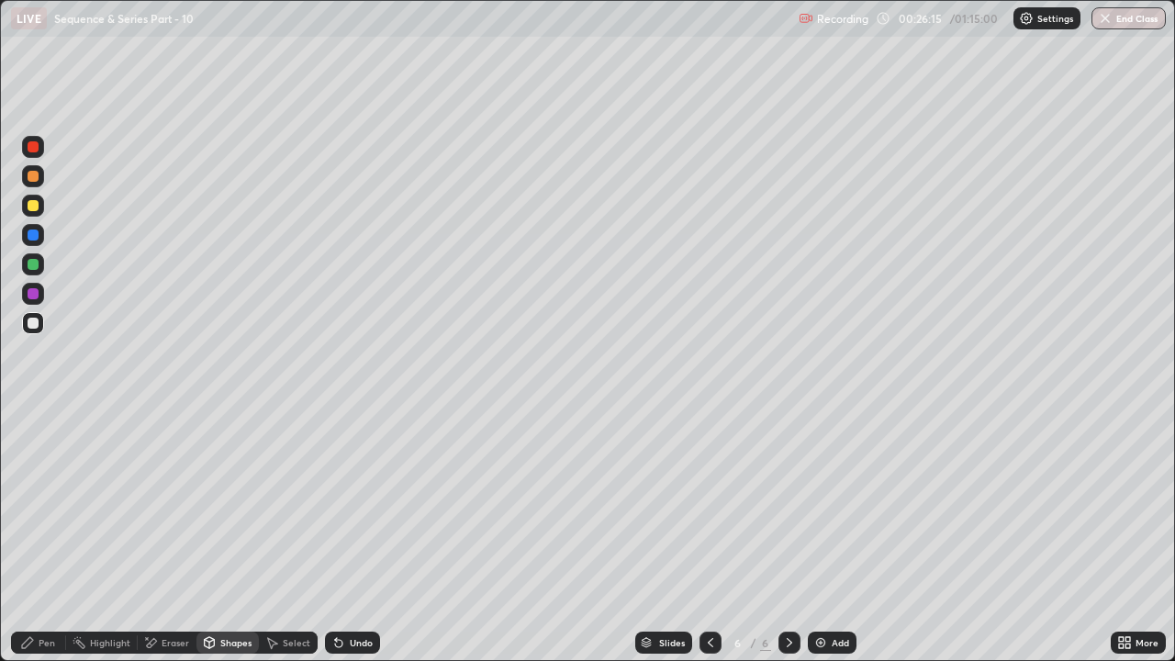
click at [41, 265] on div at bounding box center [33, 264] width 22 height 22
click at [24, 505] on icon at bounding box center [27, 642] width 11 height 11
click at [37, 242] on div at bounding box center [33, 235] width 22 height 22
click at [43, 321] on div at bounding box center [33, 323] width 22 height 22
click at [32, 206] on div at bounding box center [33, 205] width 11 height 11
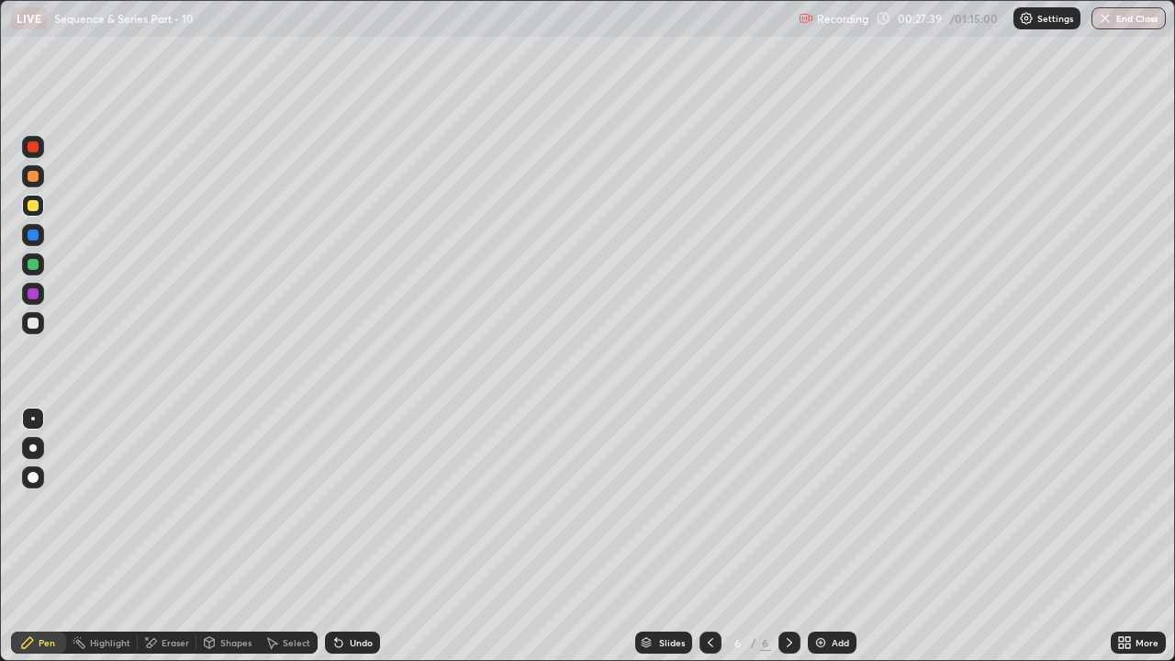
click at [33, 260] on div at bounding box center [33, 264] width 11 height 11
click at [38, 320] on div at bounding box center [33, 323] width 11 height 11
click at [38, 210] on div at bounding box center [33, 206] width 22 height 22
click at [832, 505] on div "Add" at bounding box center [840, 642] width 17 height 9
click at [706, 505] on icon at bounding box center [710, 642] width 15 height 15
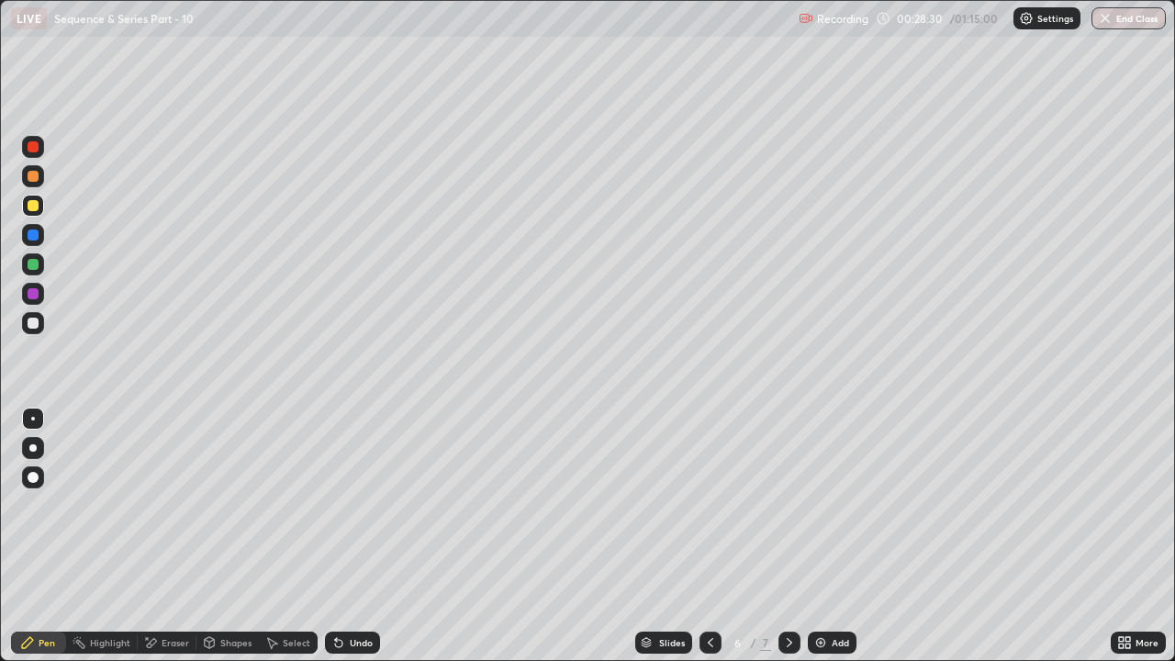
click at [37, 327] on div at bounding box center [33, 323] width 11 height 11
click at [790, 505] on icon at bounding box center [789, 642] width 15 height 15
click at [36, 206] on div at bounding box center [33, 205] width 11 height 11
click at [35, 316] on div at bounding box center [33, 323] width 22 height 22
click at [687, 505] on div "Slides" at bounding box center [663, 643] width 57 height 22
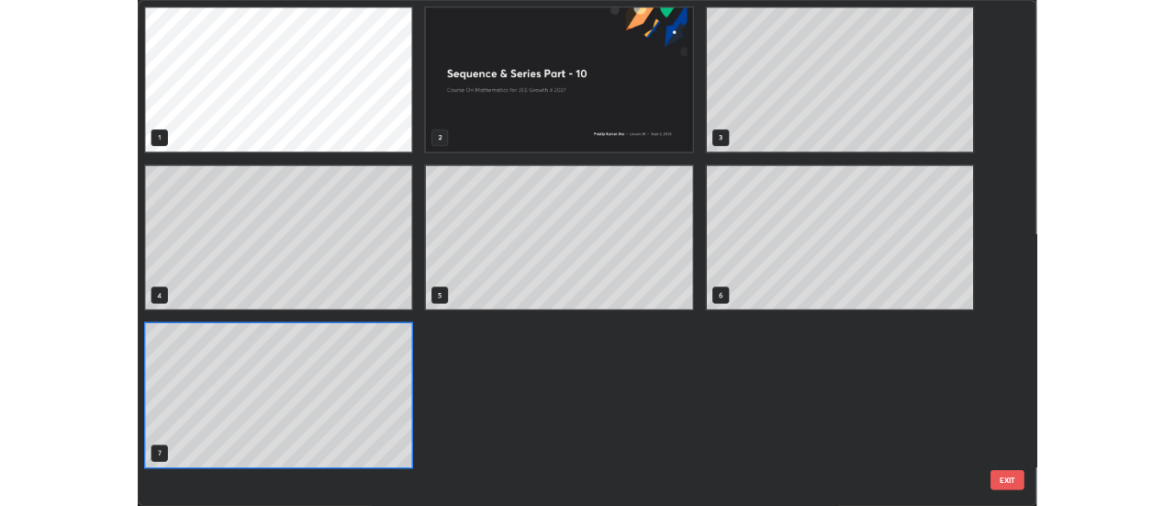
scroll to position [654, 1164]
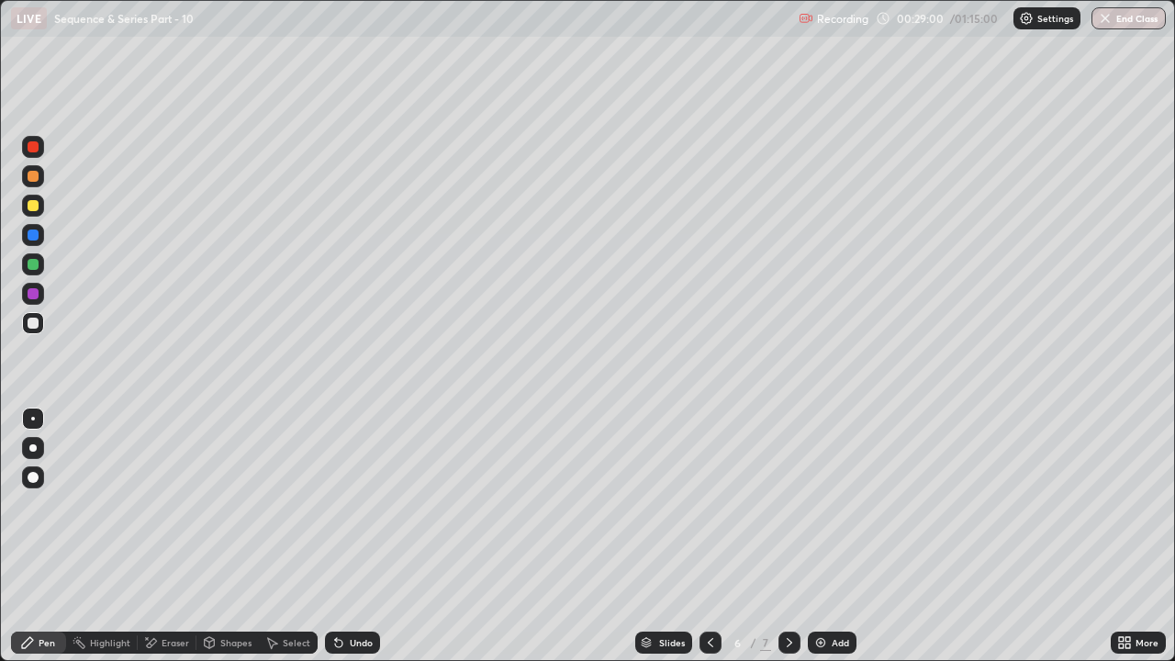
click at [788, 505] on icon at bounding box center [789, 642] width 15 height 15
click at [353, 505] on div "Undo" at bounding box center [361, 642] width 23 height 9
click at [348, 505] on div "Undo" at bounding box center [352, 643] width 55 height 22
click at [34, 177] on div at bounding box center [33, 176] width 11 height 11
click at [38, 149] on div at bounding box center [33, 146] width 11 height 11
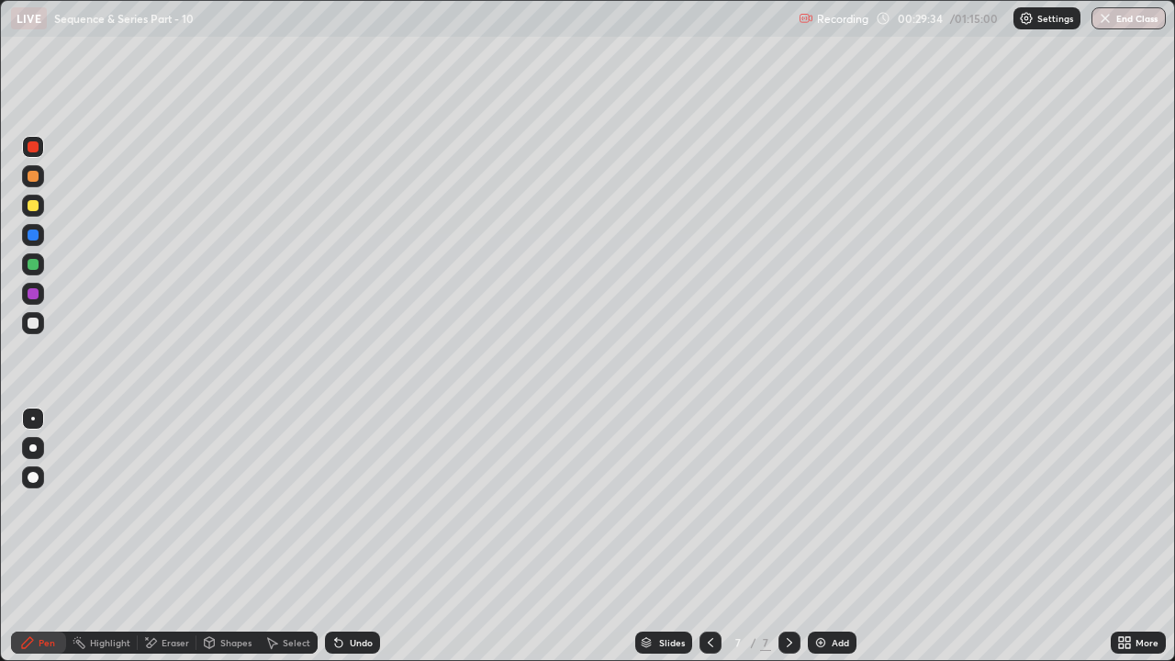
click at [34, 206] on div at bounding box center [33, 205] width 11 height 11
click at [356, 505] on div "Undo" at bounding box center [361, 642] width 23 height 9
click at [37, 267] on div at bounding box center [33, 264] width 11 height 11
click at [34, 207] on div at bounding box center [33, 205] width 11 height 11
click at [230, 505] on div "Shapes" at bounding box center [235, 642] width 31 height 9
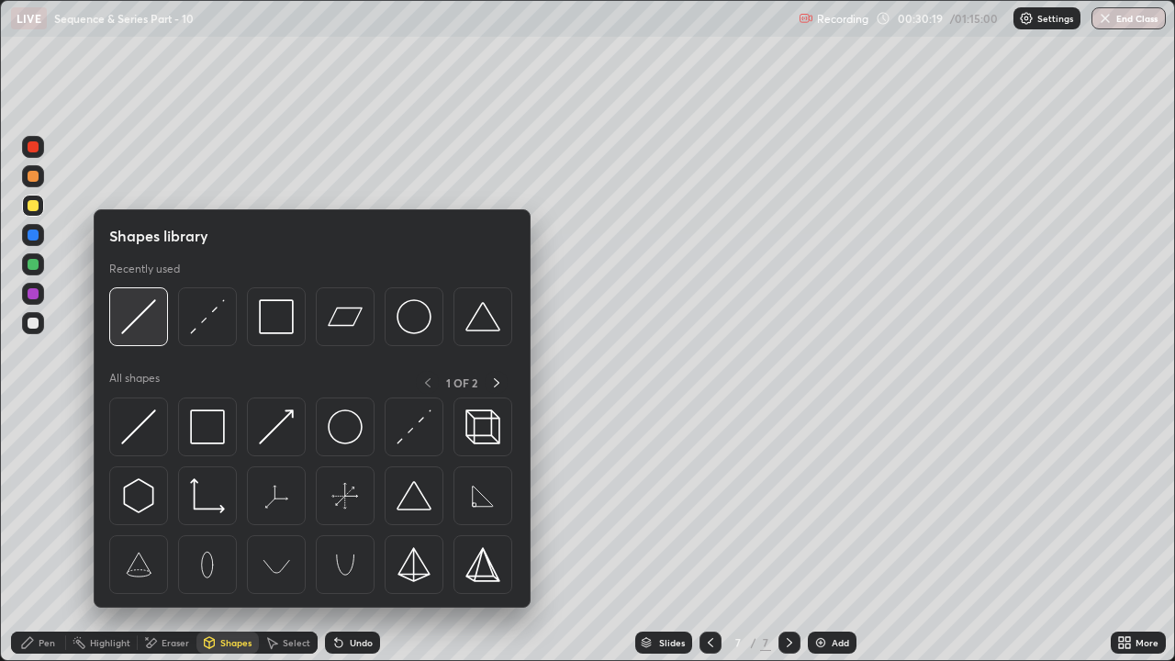
click at [152, 314] on img at bounding box center [138, 316] width 35 height 35
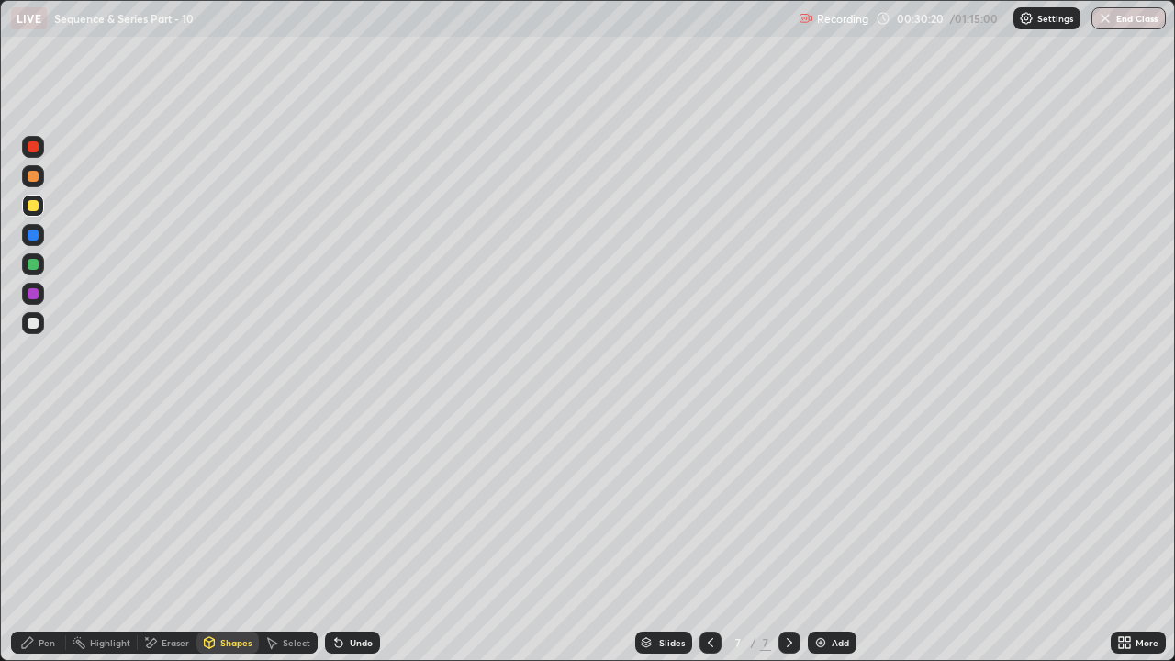
click at [39, 178] on div at bounding box center [33, 176] width 22 height 22
click at [39, 505] on div "Pen" at bounding box center [47, 642] width 17 height 9
click at [40, 326] on div at bounding box center [33, 323] width 22 height 22
click at [41, 210] on div at bounding box center [33, 206] width 22 height 22
click at [34, 176] on div at bounding box center [33, 176] width 11 height 11
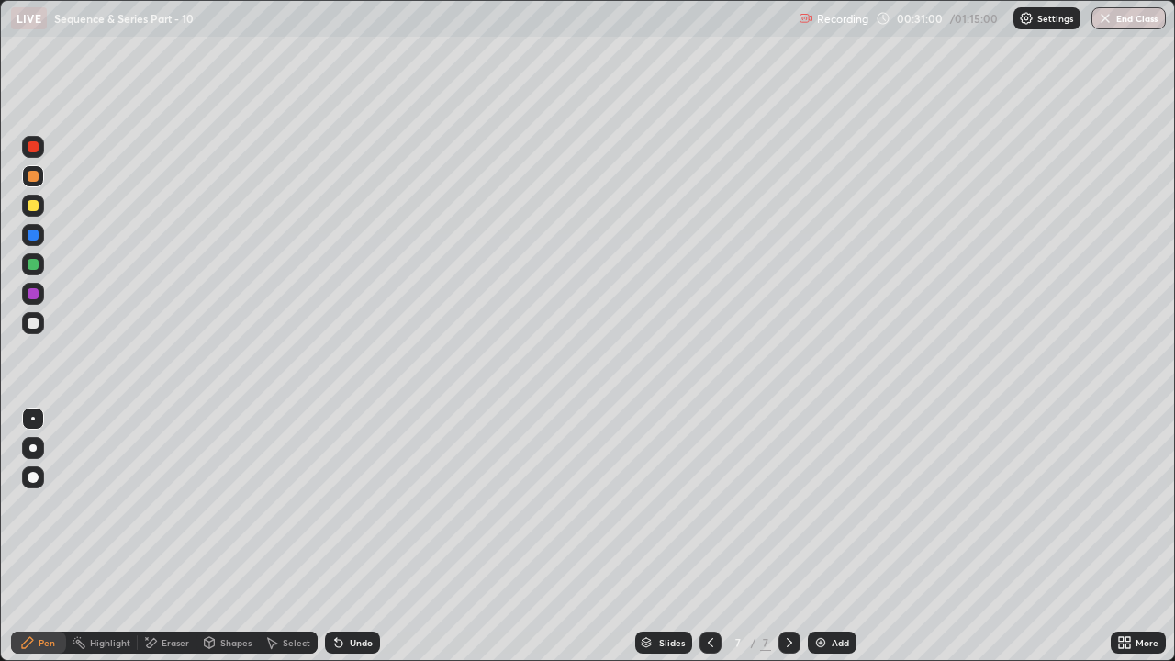
click at [41, 326] on div at bounding box center [33, 323] width 22 height 22
click at [339, 505] on icon at bounding box center [338, 643] width 7 height 7
click at [708, 505] on icon at bounding box center [711, 642] width 6 height 9
click at [789, 505] on div at bounding box center [790, 643] width 22 height 22
click at [789, 505] on icon at bounding box center [789, 642] width 15 height 15
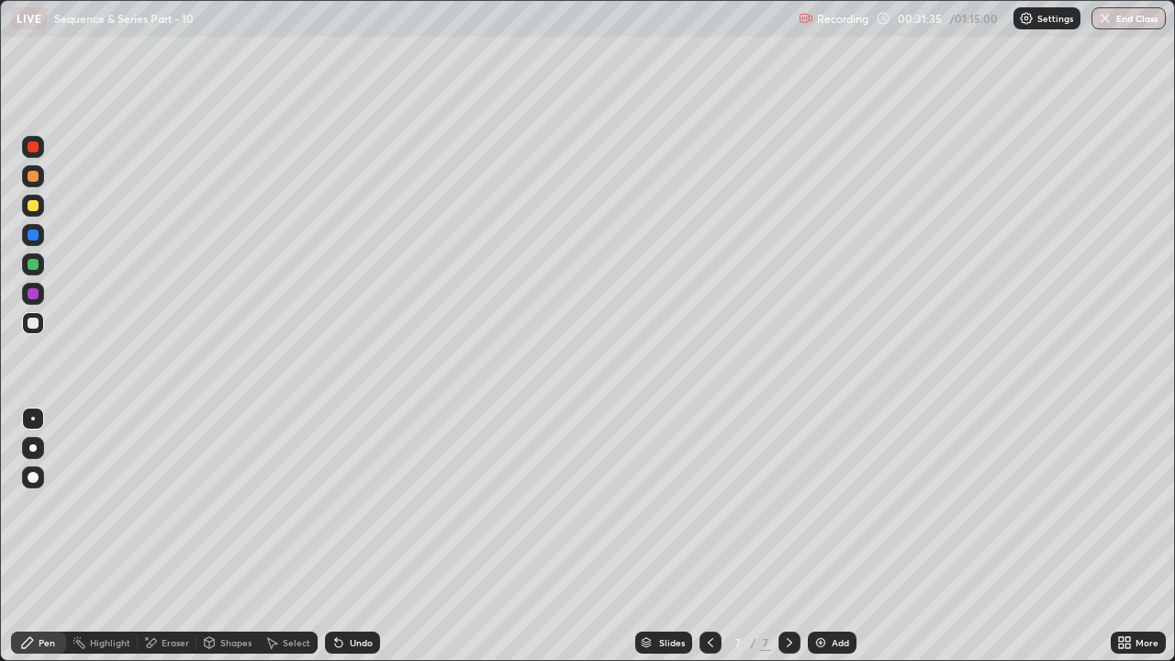
click at [708, 505] on icon at bounding box center [711, 642] width 6 height 9
click at [793, 505] on div at bounding box center [790, 643] width 22 height 22
click at [713, 505] on div at bounding box center [711, 643] width 22 height 22
click at [788, 505] on div at bounding box center [790, 642] width 22 height 37
click at [173, 505] on div "Eraser" at bounding box center [167, 643] width 59 height 22
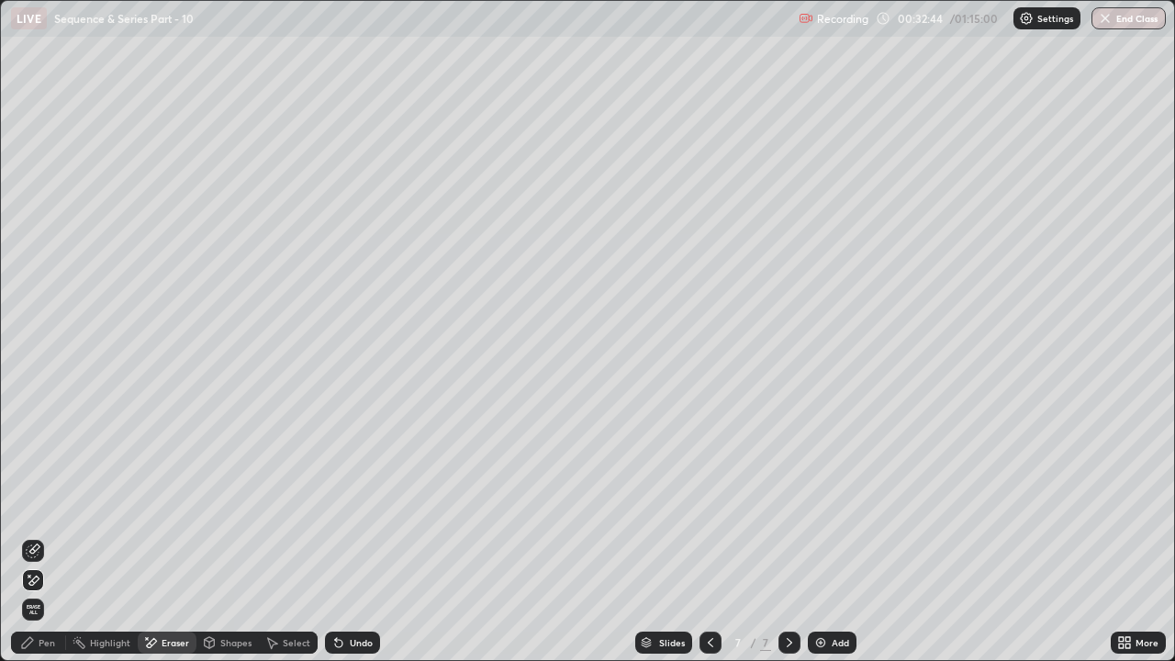
click at [43, 505] on div at bounding box center [33, 580] width 22 height 22
click at [36, 505] on div "Pen" at bounding box center [38, 643] width 55 height 22
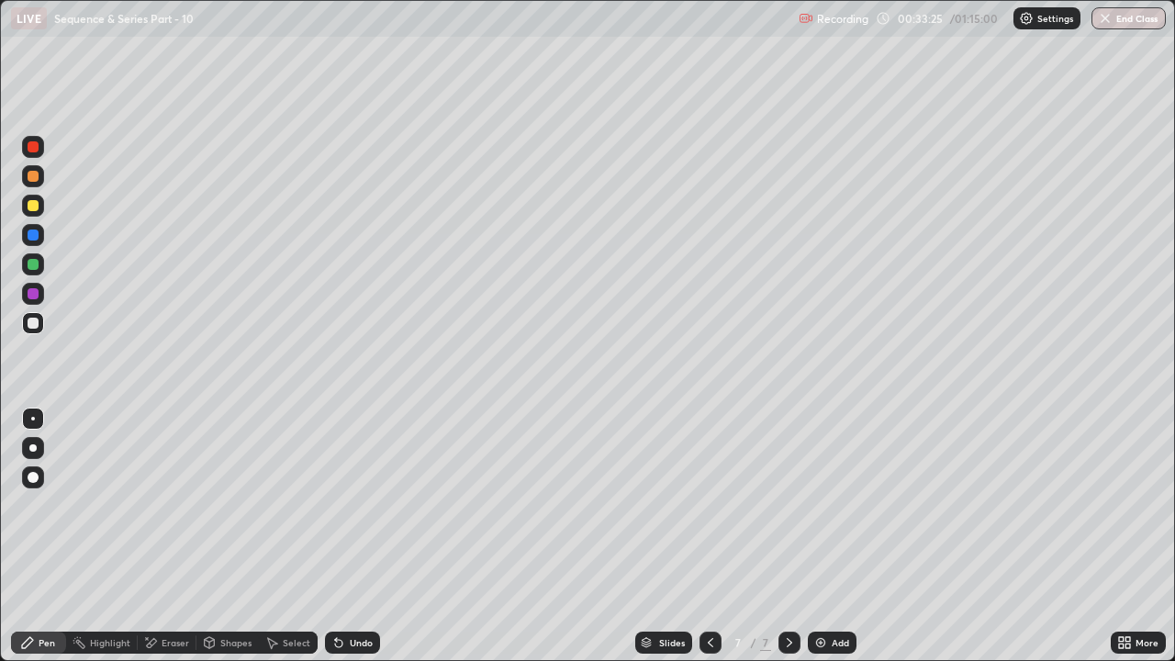
click at [715, 505] on icon at bounding box center [710, 642] width 15 height 15
click at [786, 505] on icon at bounding box center [789, 642] width 15 height 15
click at [787, 505] on icon at bounding box center [789, 642] width 15 height 15
click at [835, 505] on div "Add" at bounding box center [832, 643] width 49 height 22
click at [47, 505] on div "Pen" at bounding box center [47, 642] width 17 height 9
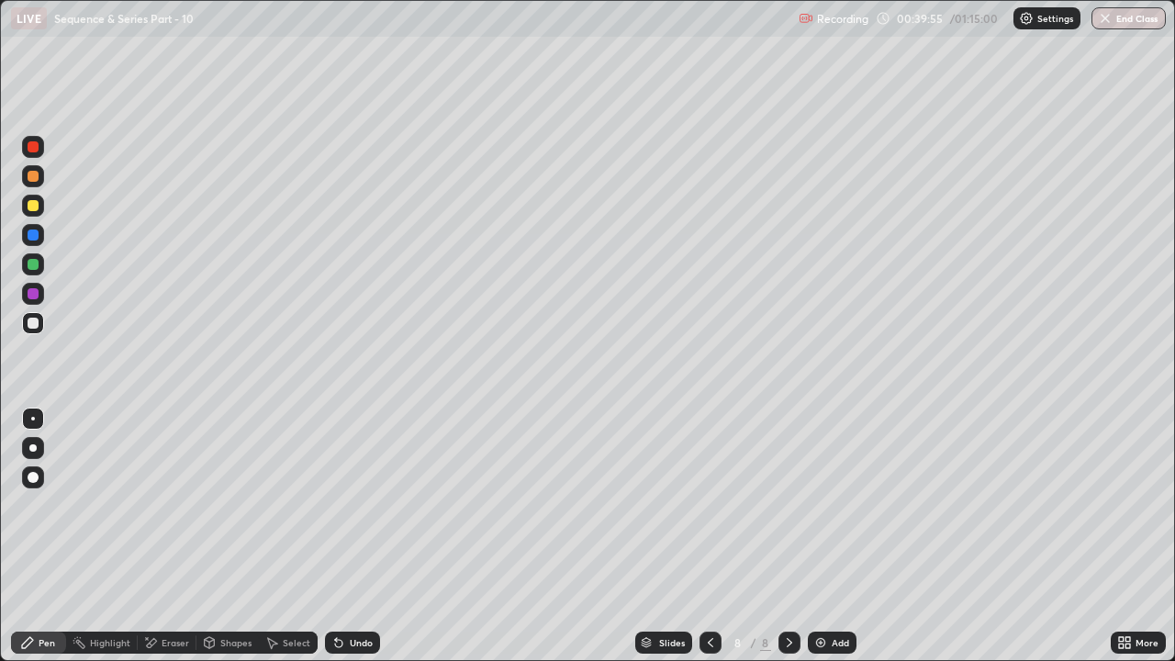
click at [36, 201] on div at bounding box center [33, 205] width 11 height 11
click at [237, 505] on div "Shapes" at bounding box center [235, 642] width 31 height 9
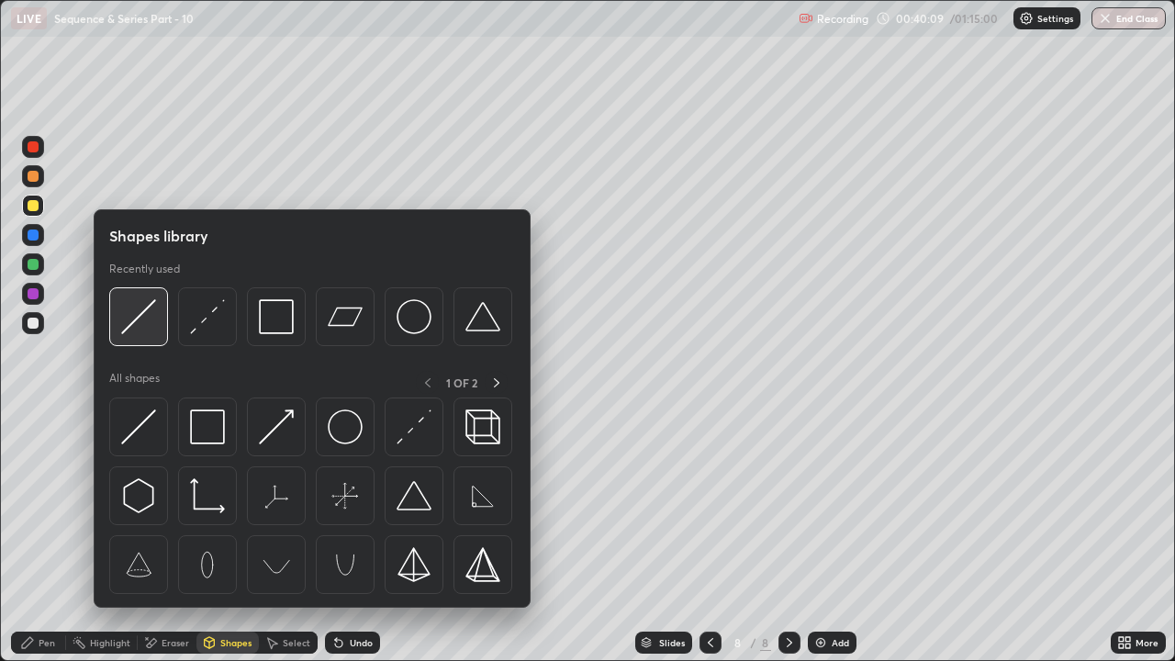
click at [145, 307] on img at bounding box center [138, 316] width 35 height 35
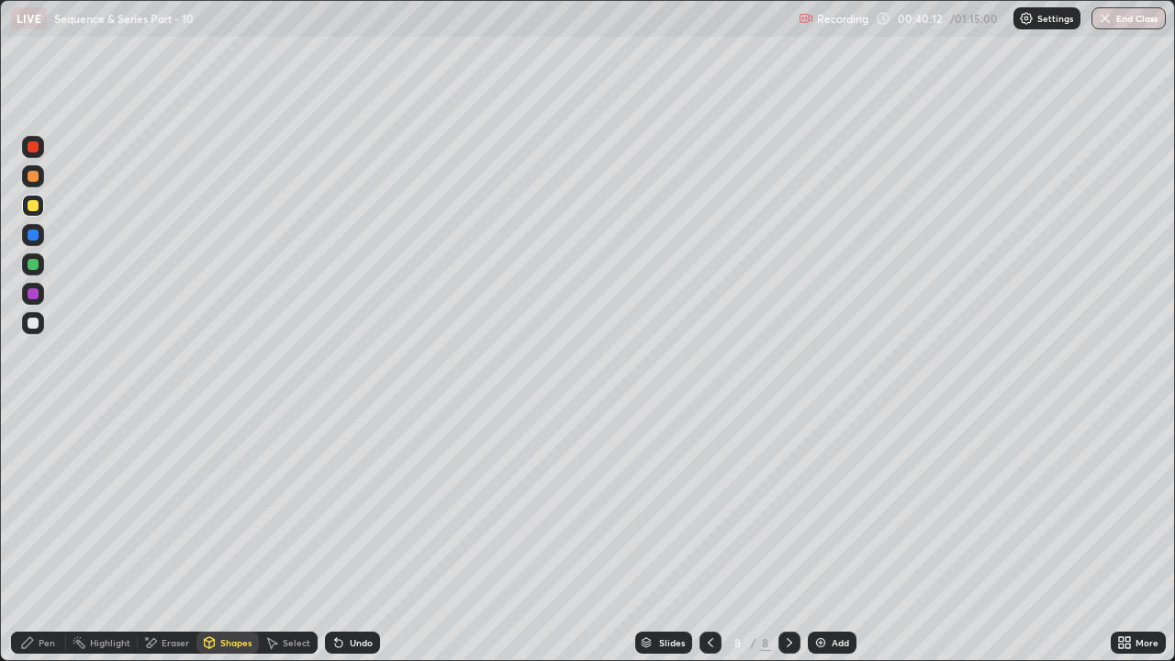
click at [35, 505] on div "Pen" at bounding box center [38, 643] width 55 height 22
click at [34, 323] on div at bounding box center [33, 323] width 11 height 11
click at [37, 320] on div at bounding box center [33, 323] width 11 height 11
click at [350, 505] on div "Undo" at bounding box center [361, 642] width 23 height 9
click at [227, 505] on div "Shapes" at bounding box center [228, 643] width 62 height 22
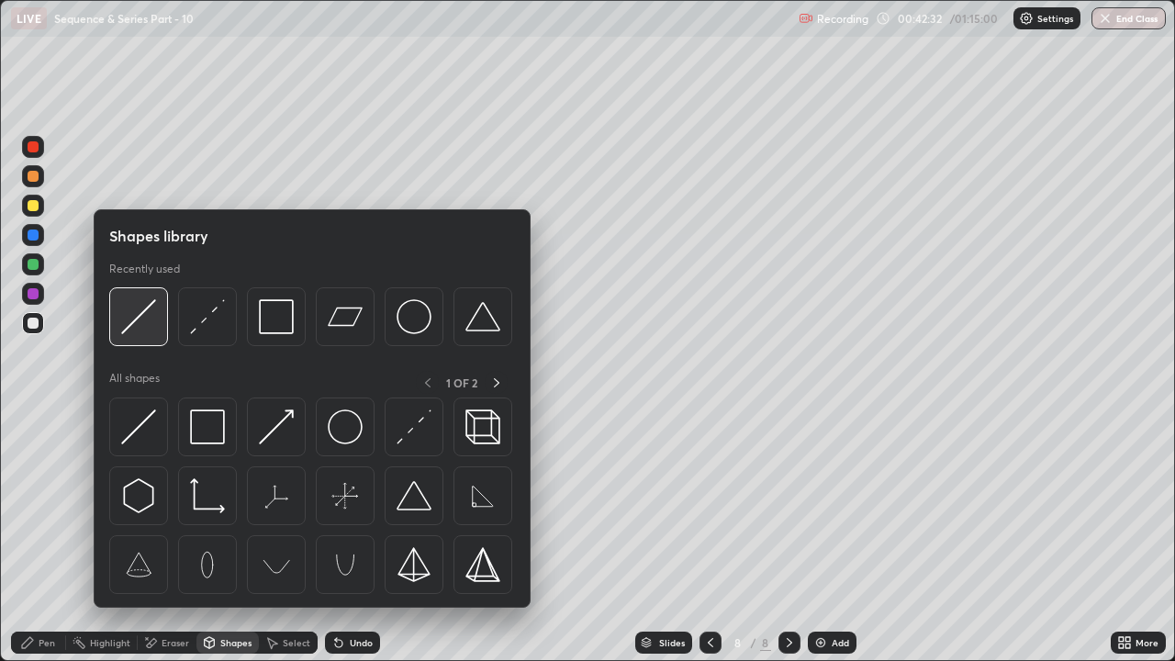
click at [143, 312] on img at bounding box center [138, 316] width 35 height 35
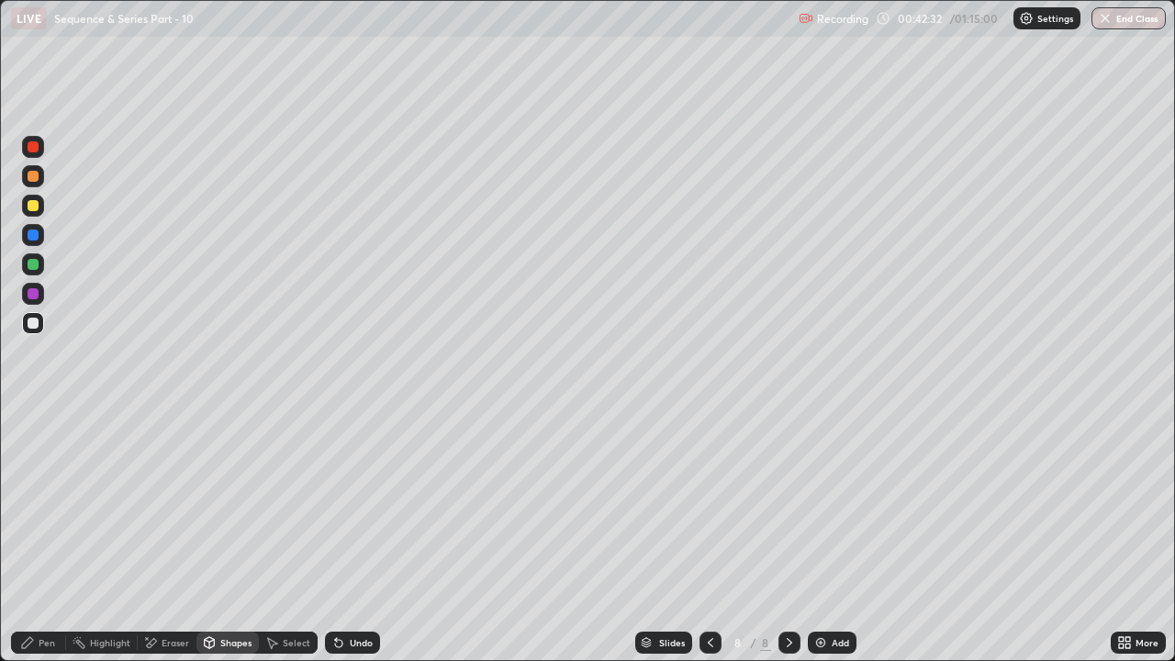
click at [38, 207] on div at bounding box center [33, 205] width 11 height 11
click at [38, 326] on div at bounding box center [33, 323] width 11 height 11
click at [344, 505] on div "Undo" at bounding box center [352, 643] width 55 height 22
click at [45, 505] on div "Pen" at bounding box center [47, 642] width 17 height 9
click at [36, 180] on div at bounding box center [33, 176] width 11 height 11
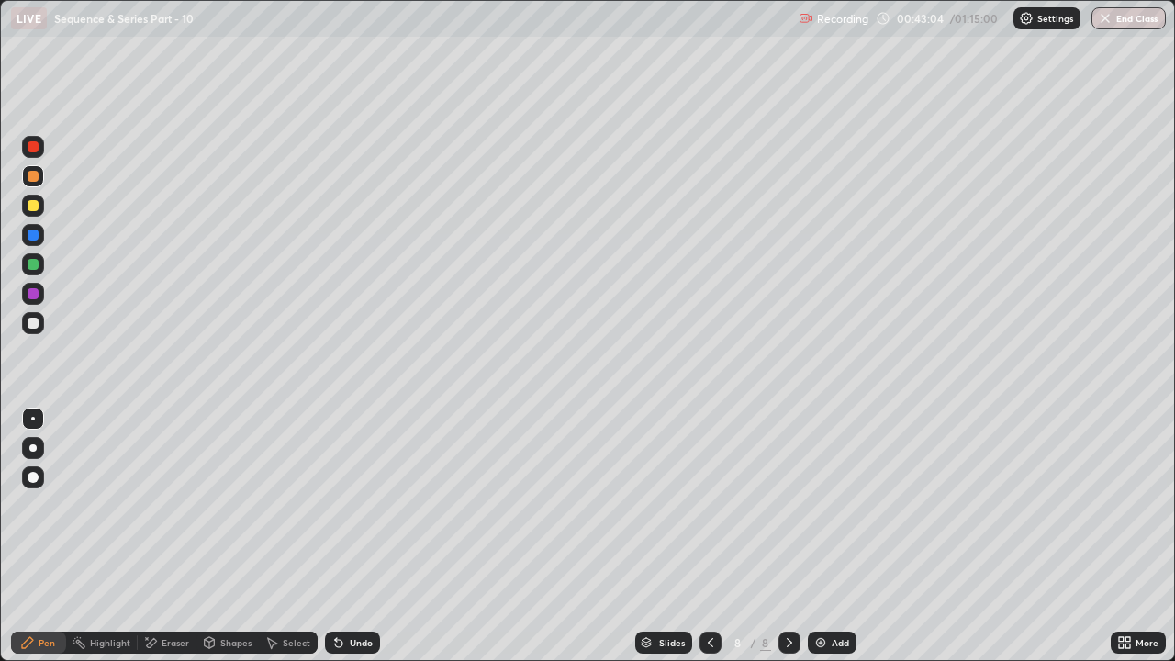
click at [35, 327] on div at bounding box center [33, 323] width 11 height 11
click at [354, 505] on div "Undo" at bounding box center [361, 642] width 23 height 9
click at [343, 505] on div "Undo" at bounding box center [352, 643] width 55 height 22
click at [227, 505] on div "Shapes" at bounding box center [228, 643] width 62 height 22
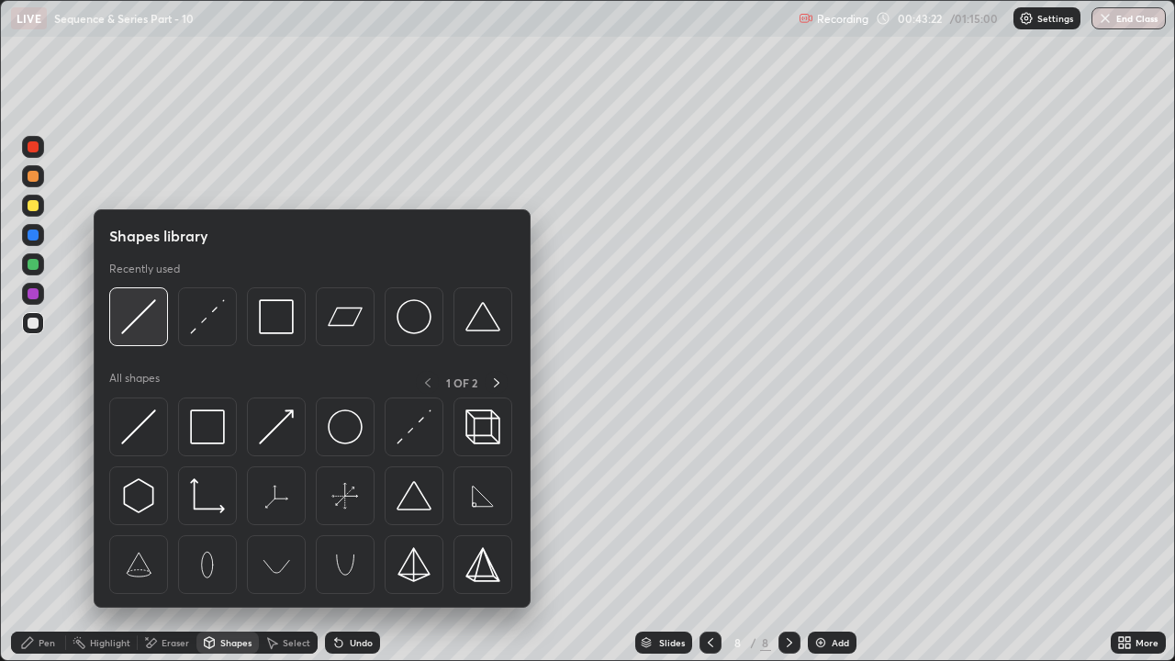
click at [143, 326] on img at bounding box center [138, 316] width 35 height 35
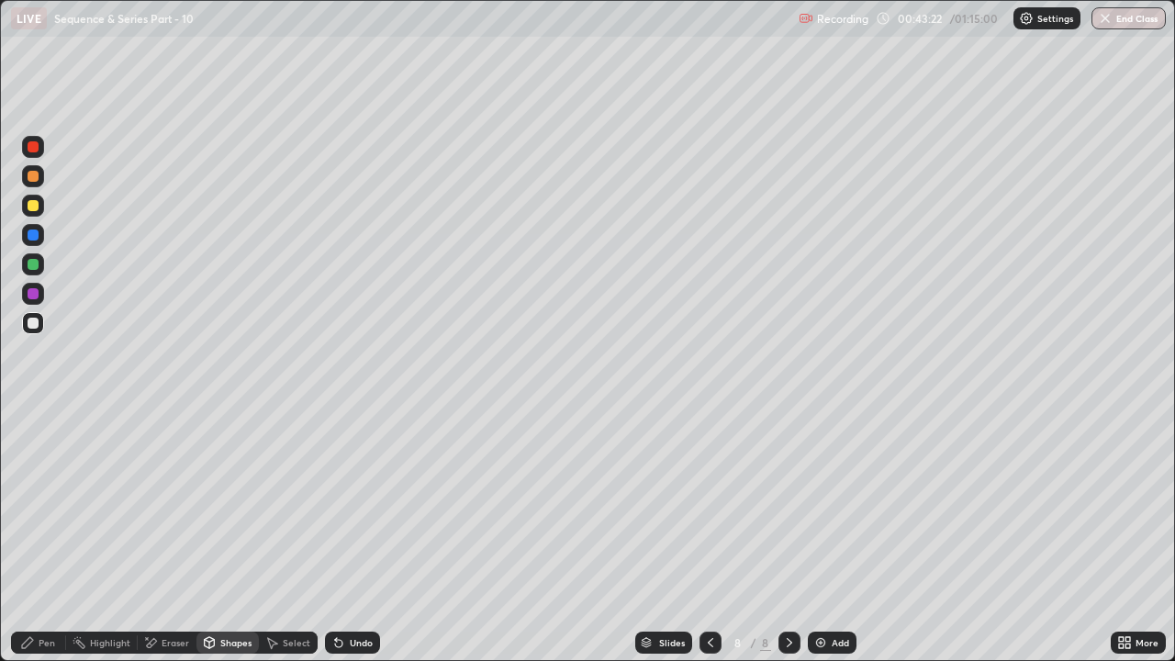
click at [42, 266] on div at bounding box center [33, 264] width 22 height 22
click at [39, 505] on div "Pen" at bounding box center [47, 642] width 17 height 9
click at [40, 204] on div at bounding box center [33, 206] width 22 height 22
click at [37, 175] on div at bounding box center [33, 176] width 11 height 11
click at [362, 505] on div "Undo" at bounding box center [361, 642] width 23 height 9
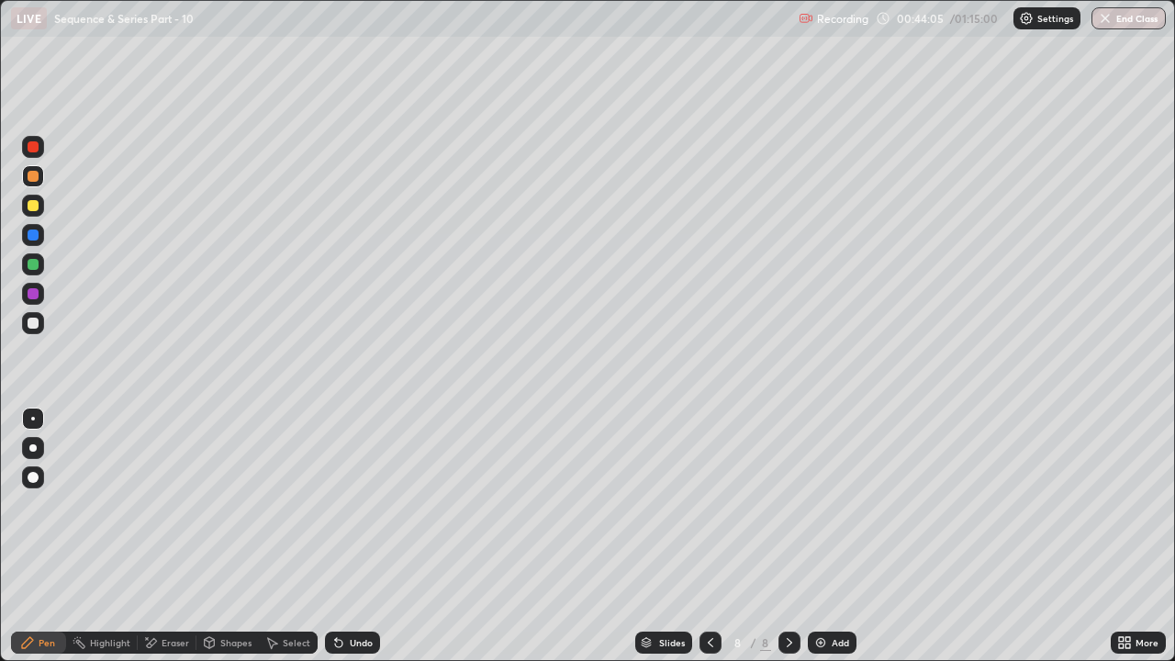
click at [351, 505] on div "Undo" at bounding box center [352, 643] width 55 height 22
click at [39, 320] on div at bounding box center [33, 323] width 22 height 22
click at [823, 505] on img at bounding box center [821, 642] width 15 height 15
click at [714, 505] on div at bounding box center [711, 643] width 22 height 22
click at [785, 505] on div at bounding box center [790, 643] width 22 height 22
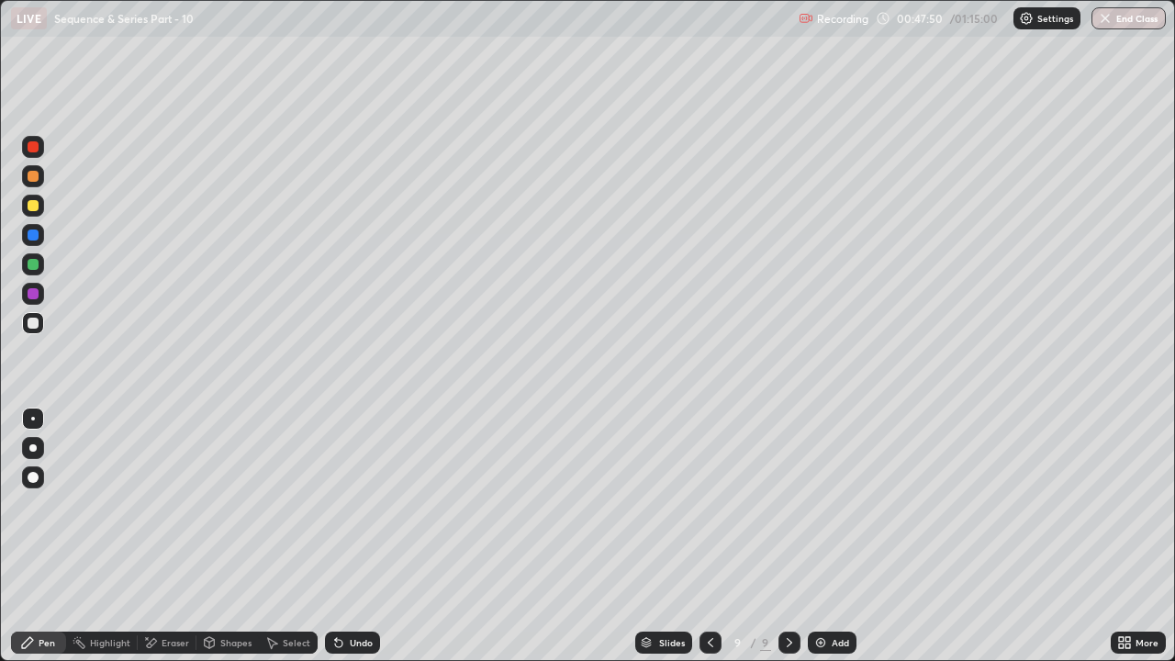
click at [37, 177] on div at bounding box center [33, 176] width 11 height 11
click at [227, 505] on div "Shapes" at bounding box center [228, 643] width 62 height 22
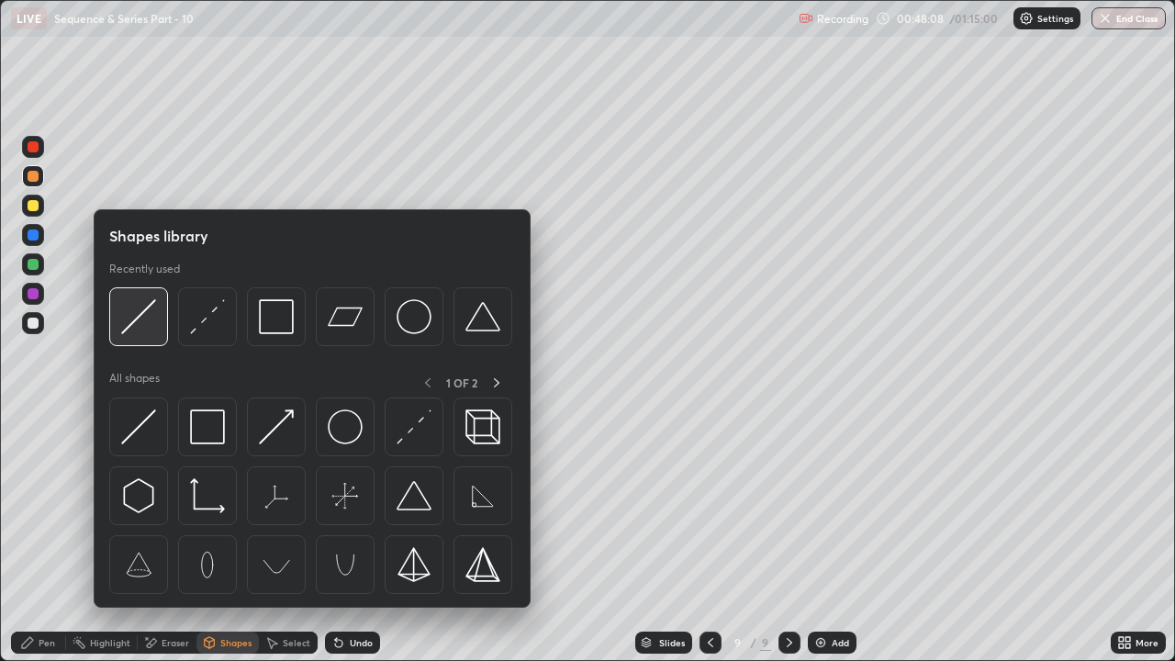
click at [140, 323] on img at bounding box center [138, 316] width 35 height 35
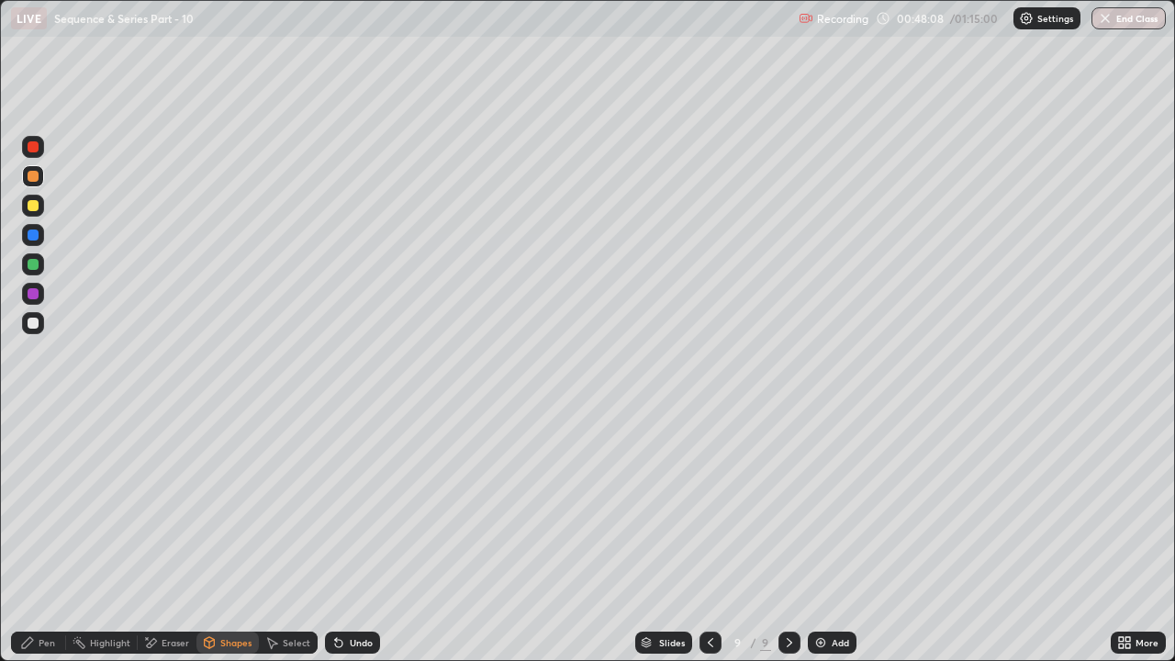
click at [35, 206] on div at bounding box center [33, 205] width 11 height 11
click at [43, 505] on div "Pen" at bounding box center [38, 643] width 55 height 22
click at [707, 505] on div at bounding box center [711, 643] width 22 height 22
click at [787, 505] on div at bounding box center [790, 642] width 22 height 37
click at [38, 322] on div at bounding box center [33, 323] width 11 height 11
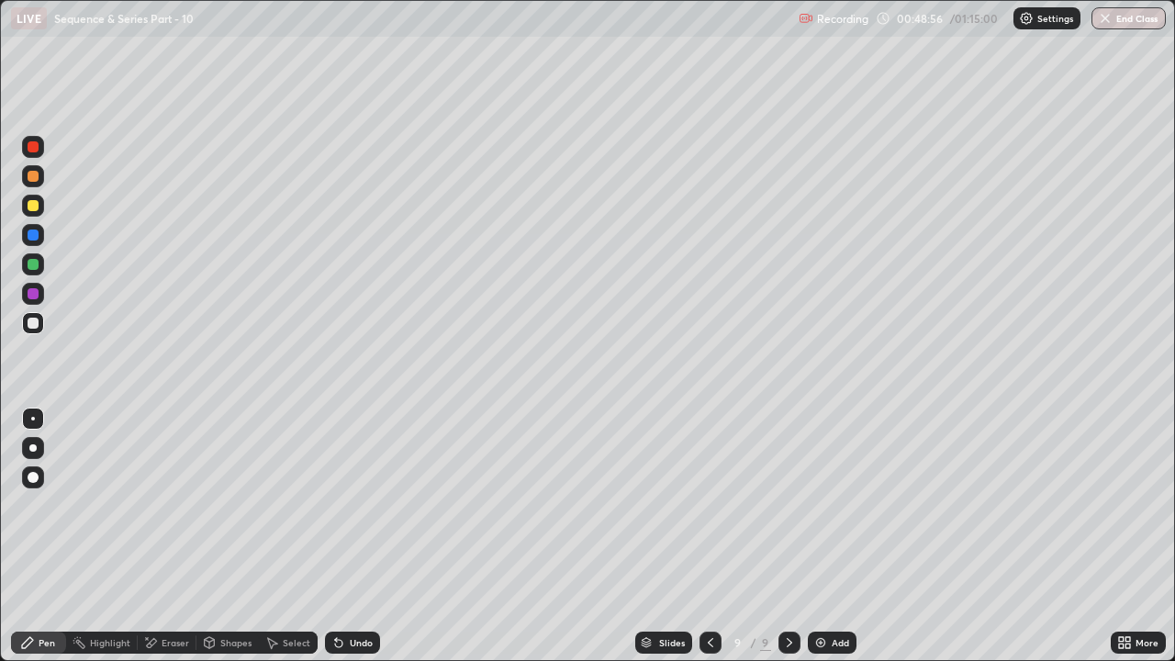
click at [350, 505] on div "Undo" at bounding box center [361, 642] width 23 height 9
click at [343, 505] on icon at bounding box center [338, 642] width 15 height 15
click at [340, 505] on icon at bounding box center [338, 643] width 7 height 7
click at [336, 505] on icon at bounding box center [338, 643] width 7 height 7
click at [342, 505] on icon at bounding box center [338, 642] width 15 height 15
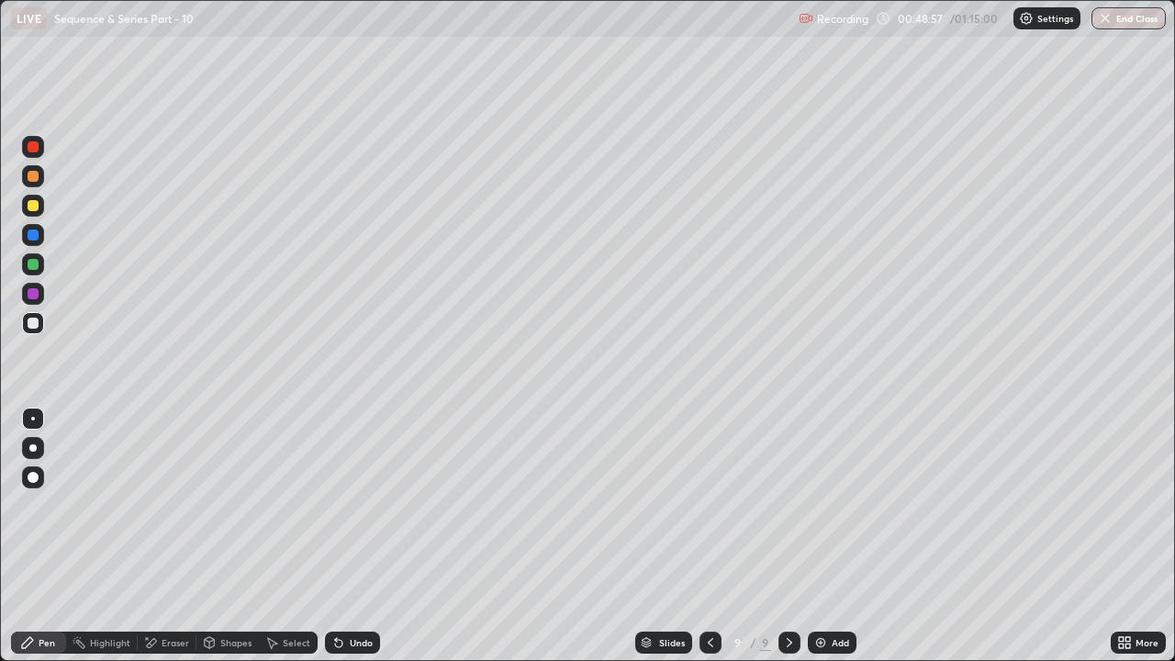
click at [345, 505] on div "Undo" at bounding box center [352, 643] width 55 height 22
click at [171, 505] on div "Eraser" at bounding box center [167, 643] width 59 height 22
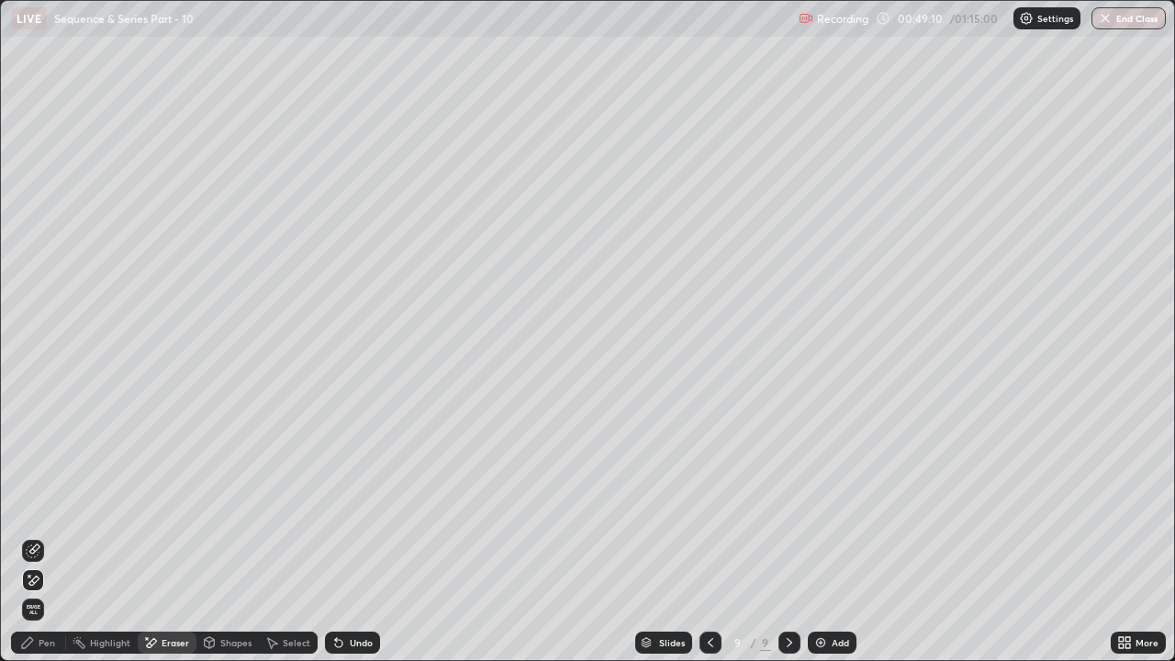
click at [228, 505] on div "Shapes" at bounding box center [235, 642] width 31 height 9
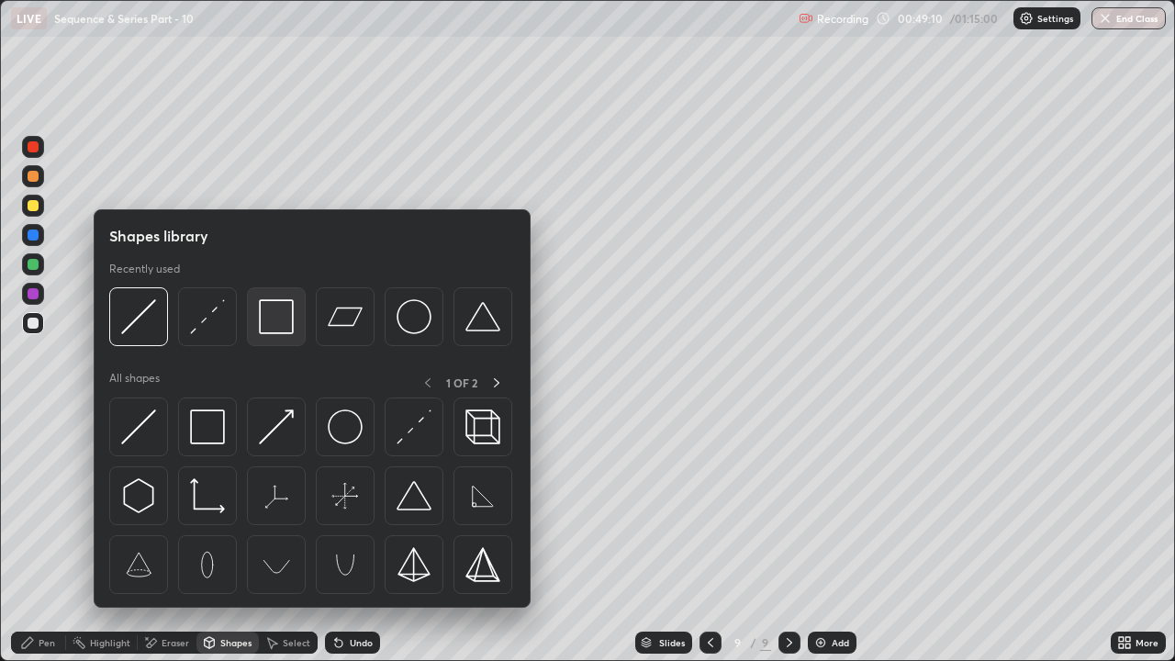
click at [284, 320] on img at bounding box center [276, 316] width 35 height 35
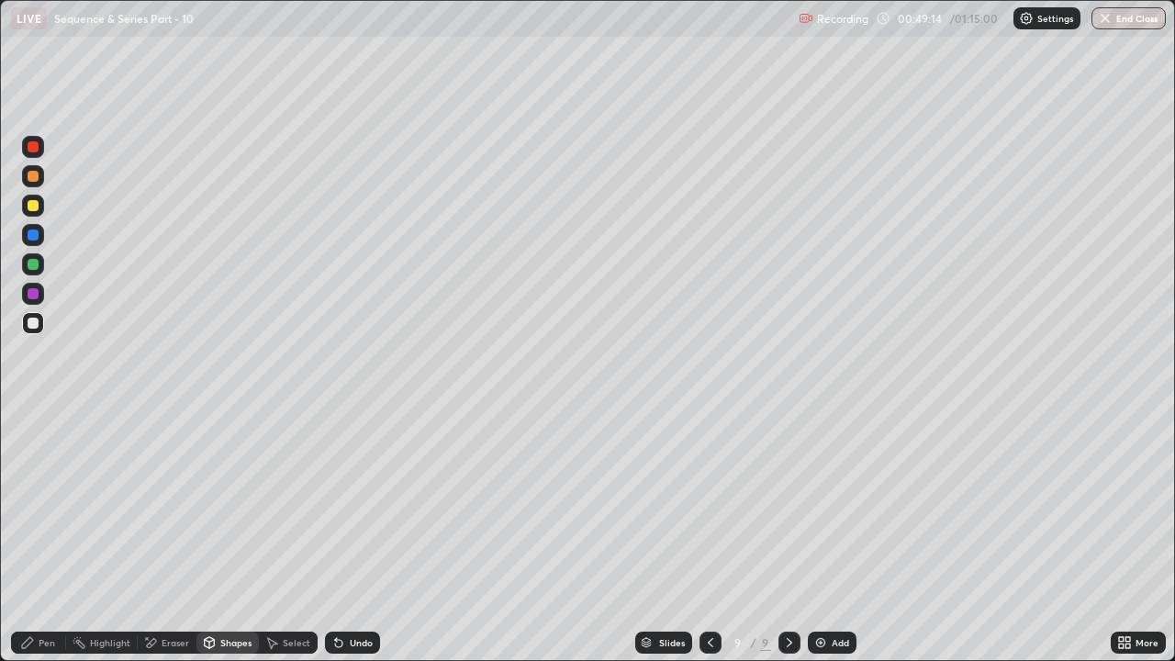
click at [29, 505] on icon at bounding box center [27, 642] width 11 height 11
click at [32, 208] on div at bounding box center [33, 205] width 11 height 11
click at [32, 183] on div at bounding box center [33, 176] width 22 height 22
click at [31, 328] on div at bounding box center [33, 323] width 11 height 11
click at [40, 300] on div at bounding box center [33, 294] width 22 height 22
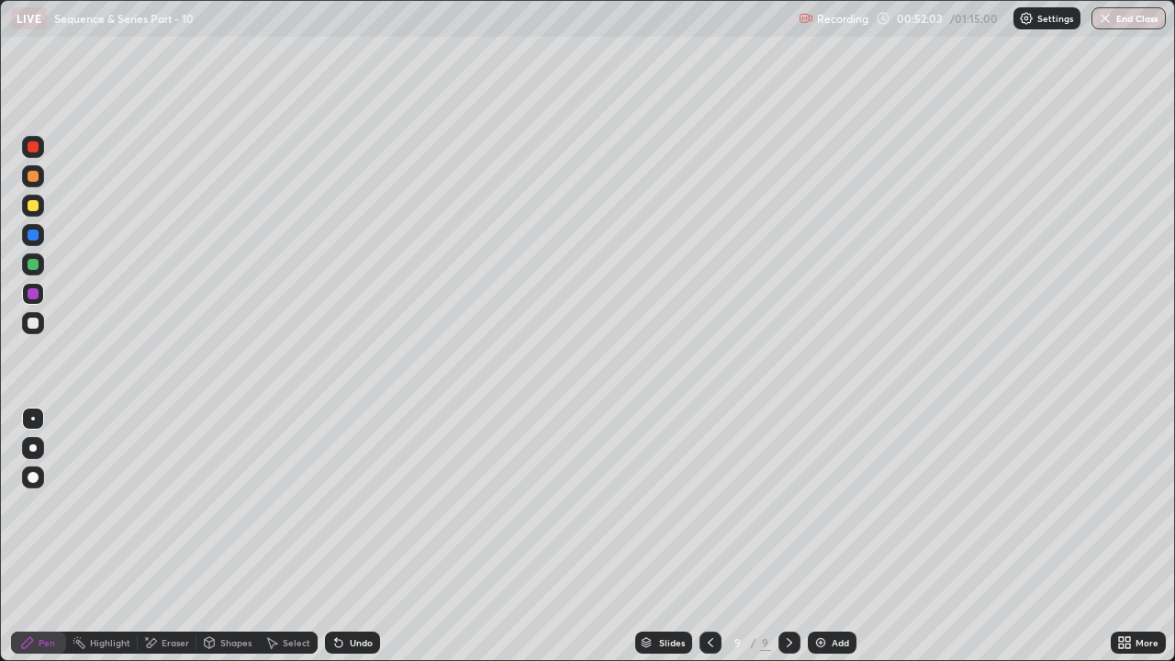
click at [38, 262] on div at bounding box center [33, 264] width 11 height 11
click at [353, 505] on div "Undo" at bounding box center [361, 642] width 23 height 9
click at [818, 505] on img at bounding box center [821, 642] width 15 height 15
click at [708, 505] on icon at bounding box center [709, 642] width 15 height 15
click at [787, 505] on icon at bounding box center [789, 642] width 15 height 15
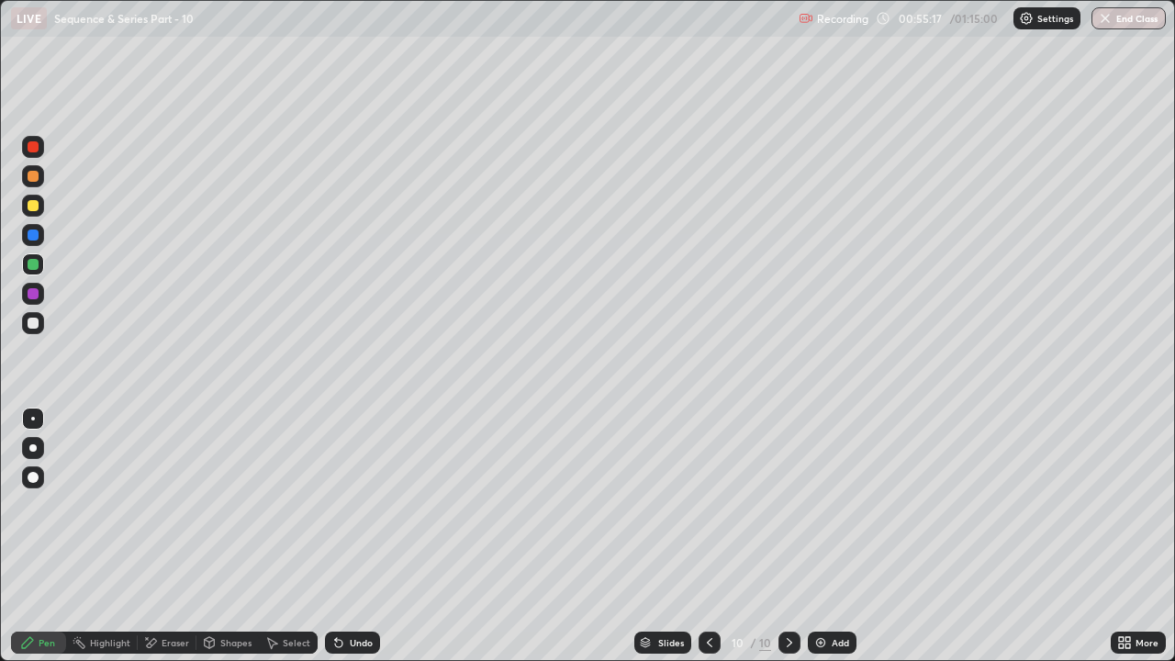
click at [44, 505] on div "Pen" at bounding box center [47, 642] width 17 height 9
click at [39, 184] on div at bounding box center [33, 176] width 22 height 22
click at [346, 505] on div "Undo" at bounding box center [352, 643] width 55 height 22
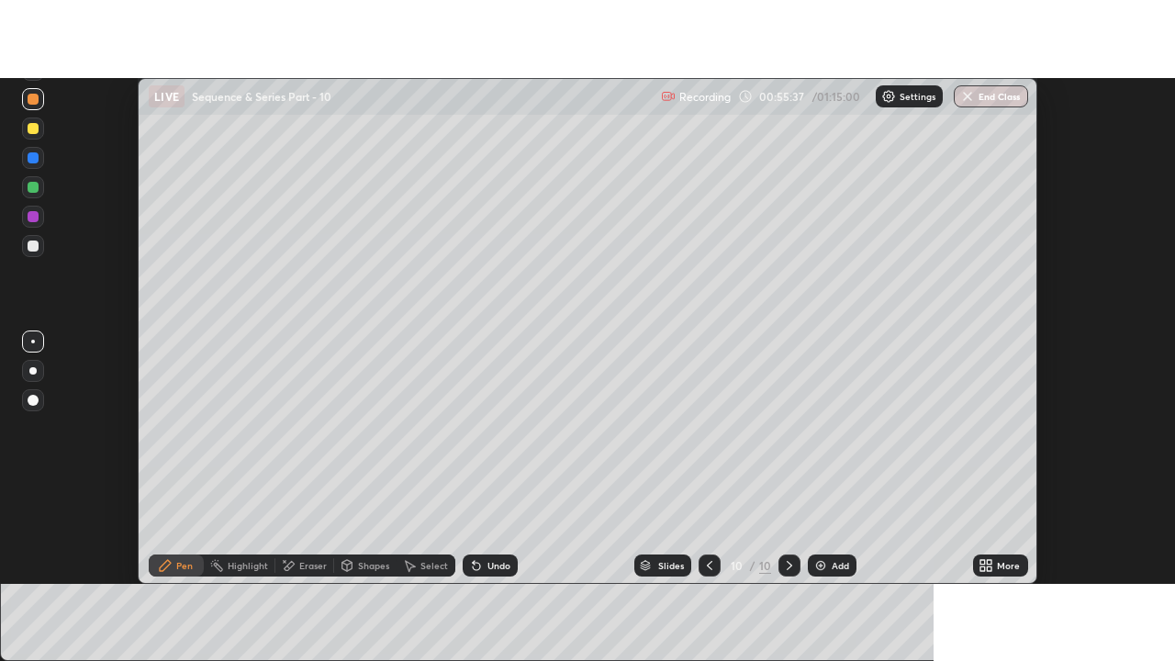
scroll to position [91321, 90652]
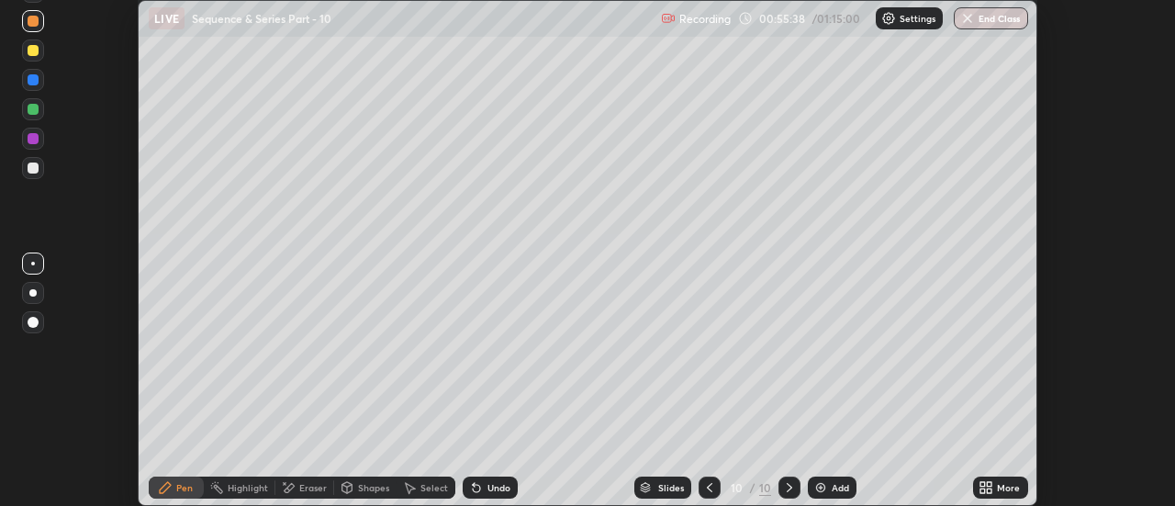
click at [1000, 497] on div "More" at bounding box center [1000, 488] width 55 height 22
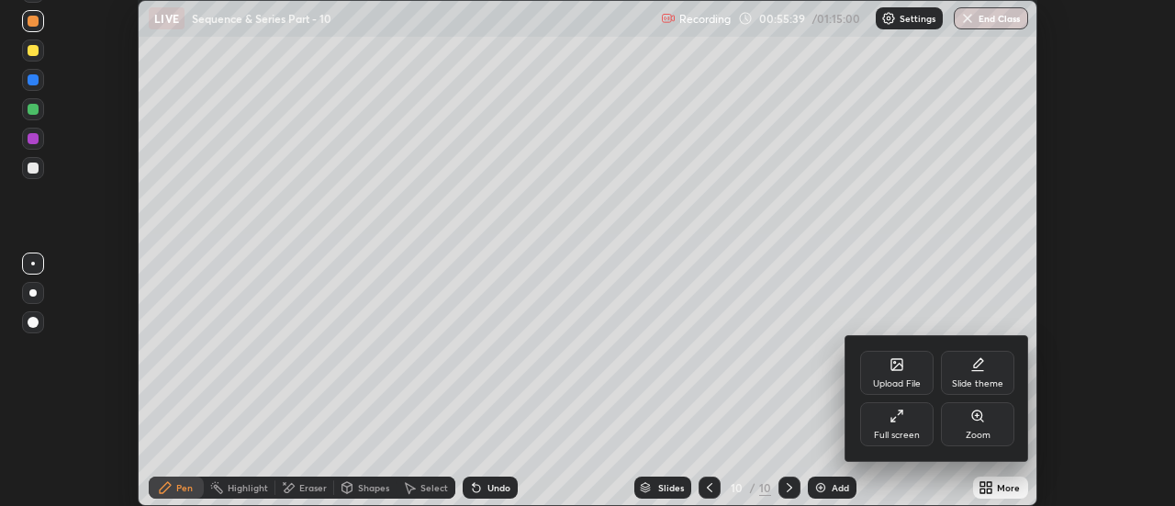
click at [893, 427] on div "Full screen" at bounding box center [896, 424] width 73 height 44
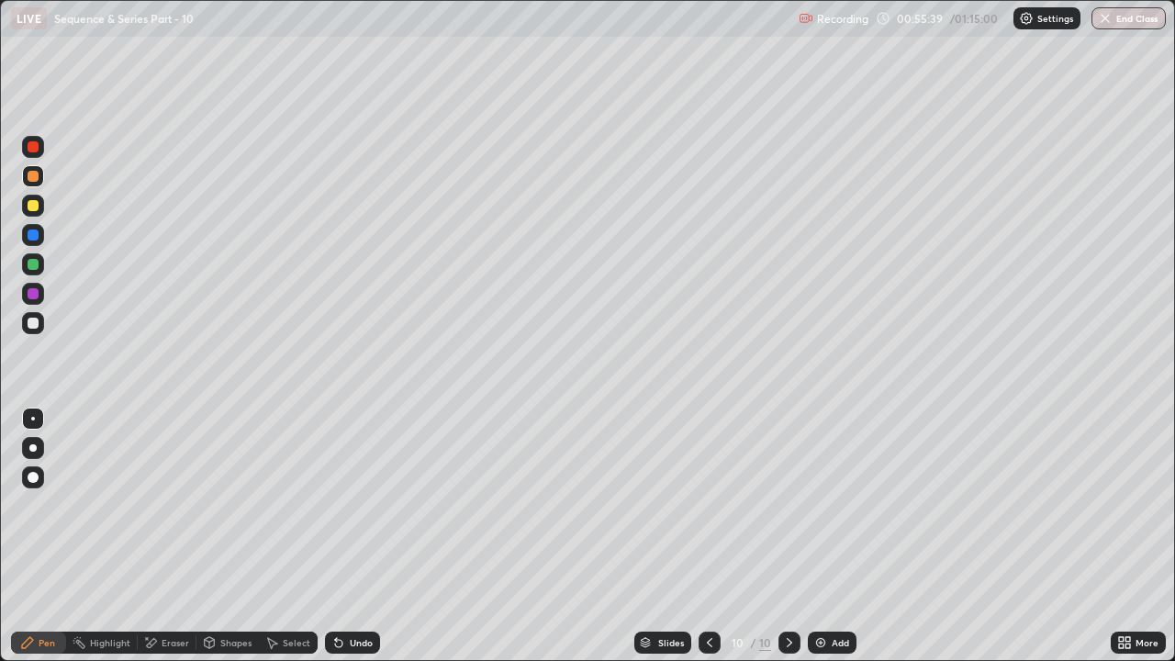
scroll to position [661, 1175]
click at [348, 505] on div "Undo" at bounding box center [352, 643] width 55 height 22
click at [342, 505] on div "Undo" at bounding box center [352, 643] width 55 height 22
click at [40, 326] on div at bounding box center [33, 323] width 22 height 22
click at [343, 505] on icon at bounding box center [338, 642] width 15 height 15
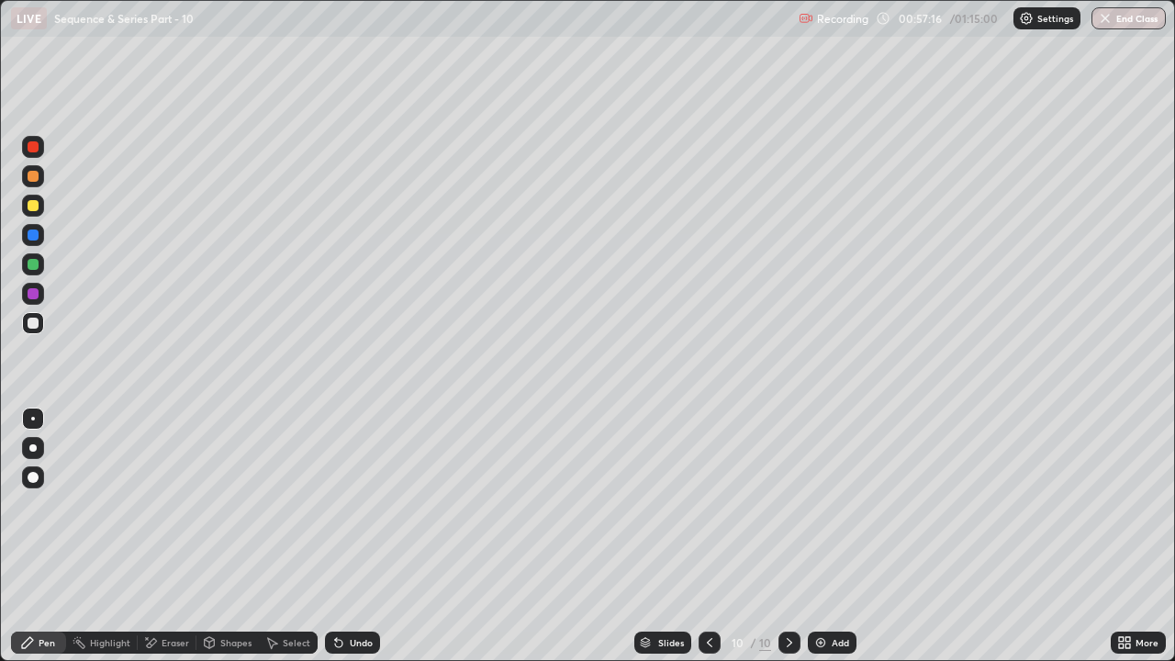
click at [336, 505] on icon at bounding box center [338, 643] width 7 height 7
click at [333, 505] on div "Undo" at bounding box center [352, 643] width 55 height 22
click at [40, 205] on div at bounding box center [33, 206] width 22 height 22
click at [838, 505] on div "Add" at bounding box center [840, 642] width 17 height 9
click at [34, 181] on div at bounding box center [33, 176] width 11 height 11
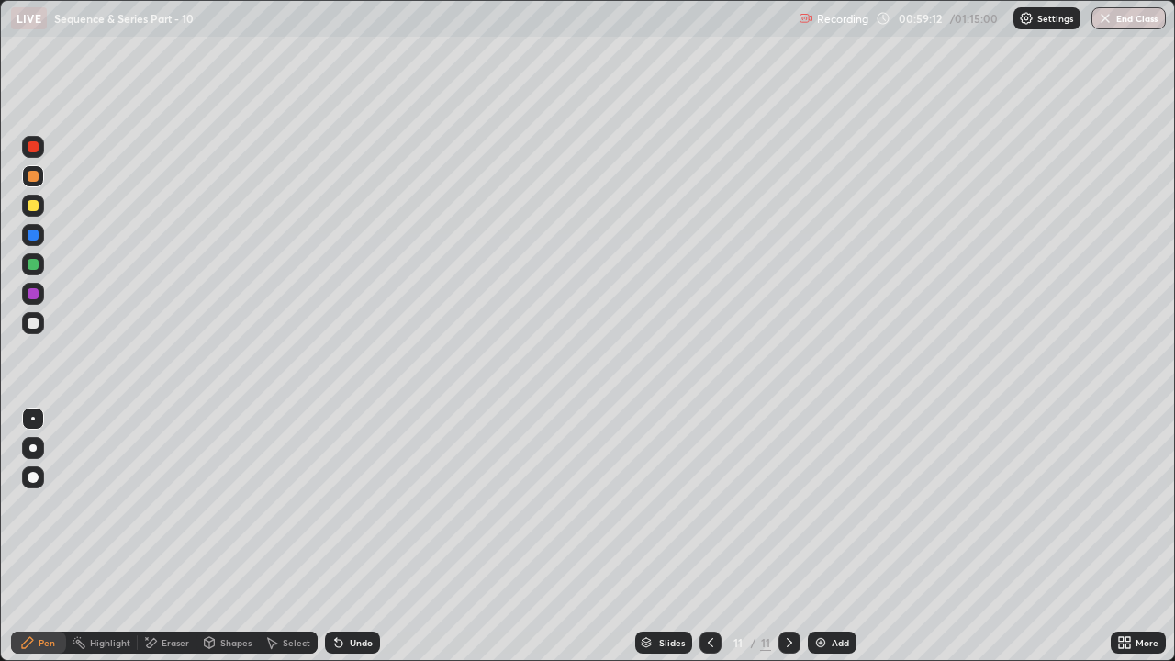
click at [38, 323] on div at bounding box center [33, 323] width 11 height 11
click at [34, 323] on div at bounding box center [33, 323] width 11 height 11
click at [38, 208] on div at bounding box center [33, 205] width 11 height 11
click at [182, 505] on div "Eraser" at bounding box center [176, 642] width 28 height 9
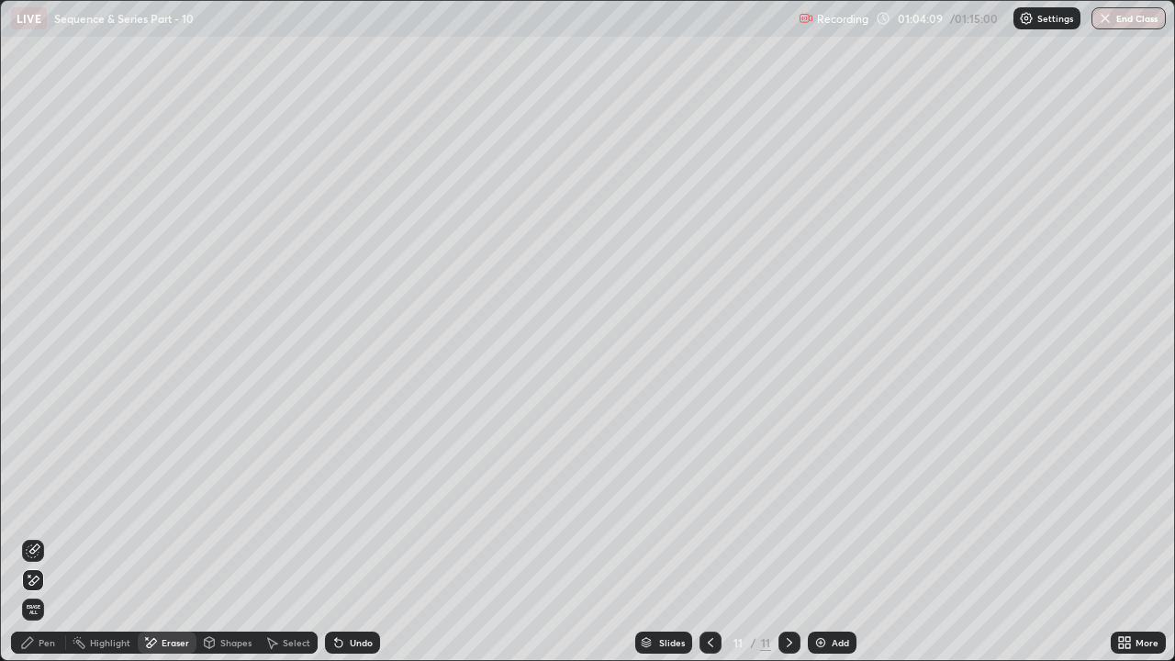
click at [36, 505] on icon at bounding box center [34, 580] width 10 height 9
click at [39, 505] on div "Pen" at bounding box center [38, 643] width 55 height 22
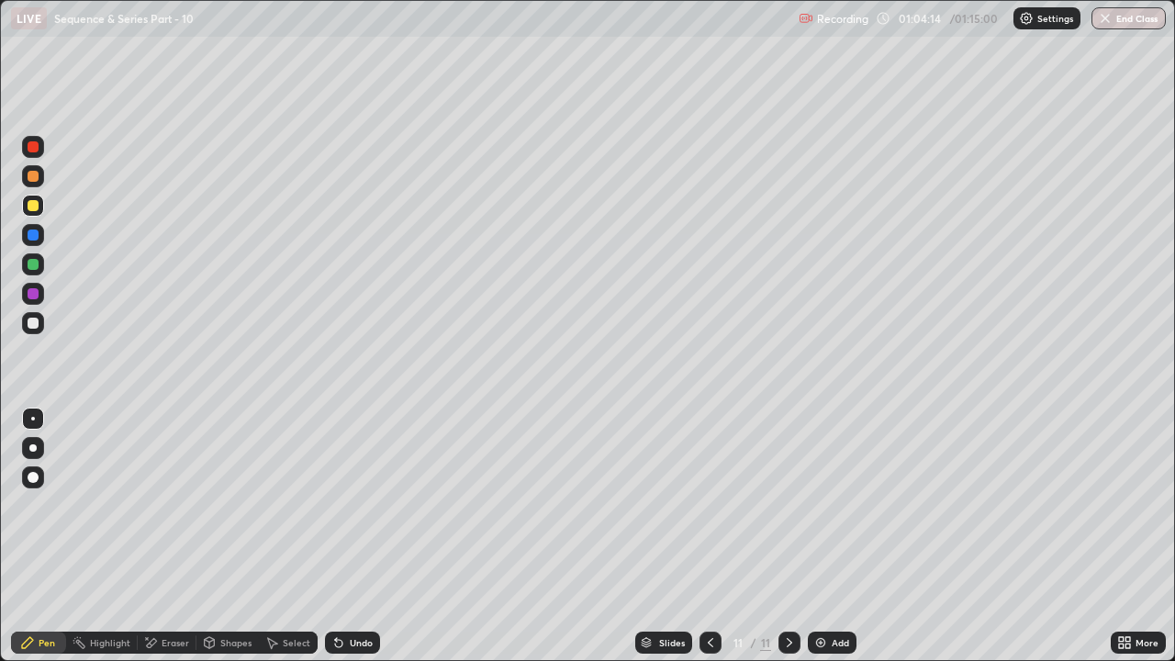
click at [33, 320] on div at bounding box center [33, 323] width 11 height 11
click at [343, 505] on div "Undo" at bounding box center [352, 643] width 55 height 22
click at [36, 209] on div at bounding box center [33, 205] width 11 height 11
click at [34, 325] on div at bounding box center [33, 323] width 11 height 11
click at [33, 265] on div at bounding box center [33, 264] width 11 height 11
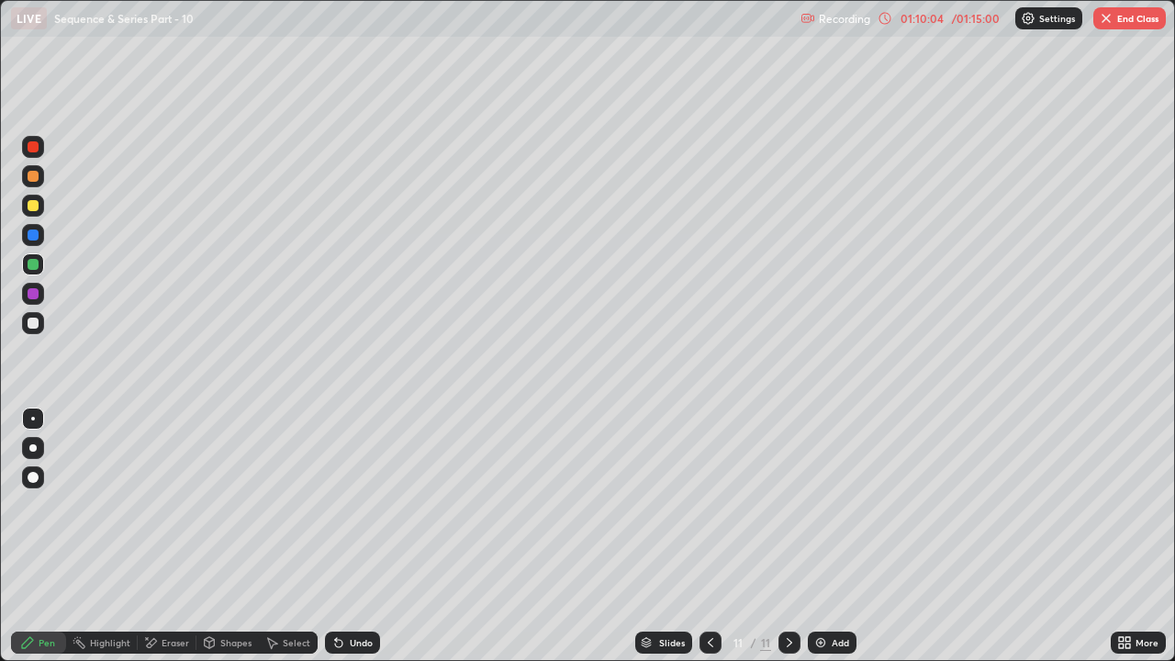
click at [1145, 21] on button "End Class" at bounding box center [1130, 18] width 73 height 22
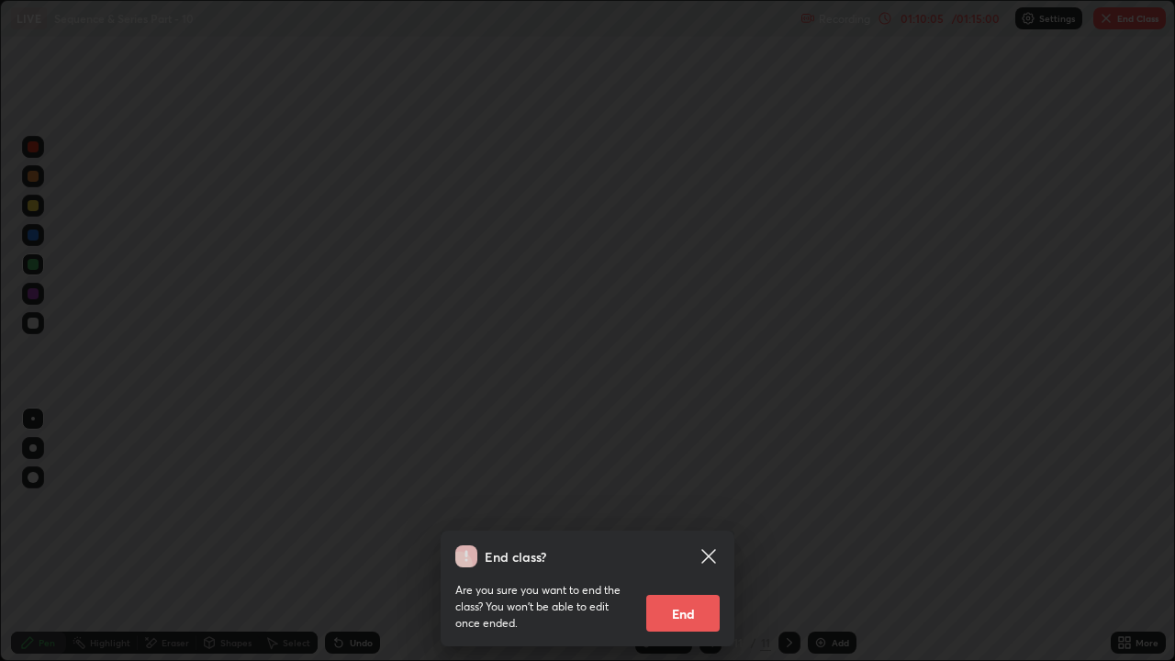
click at [685, 505] on button "End" at bounding box center [682, 613] width 73 height 37
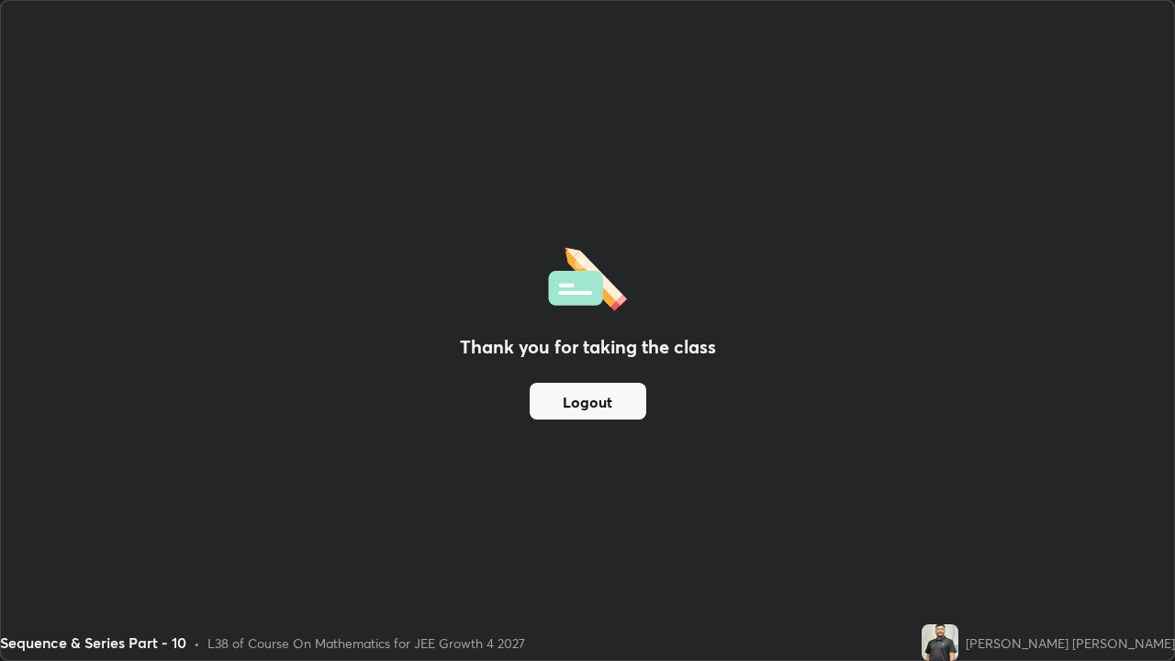
click at [577, 430] on div "Thank you for taking the class Logout" at bounding box center [588, 330] width 1174 height 659
click at [587, 399] on button "Logout" at bounding box center [588, 401] width 117 height 37
